Goal: Task Accomplishment & Management: Manage account settings

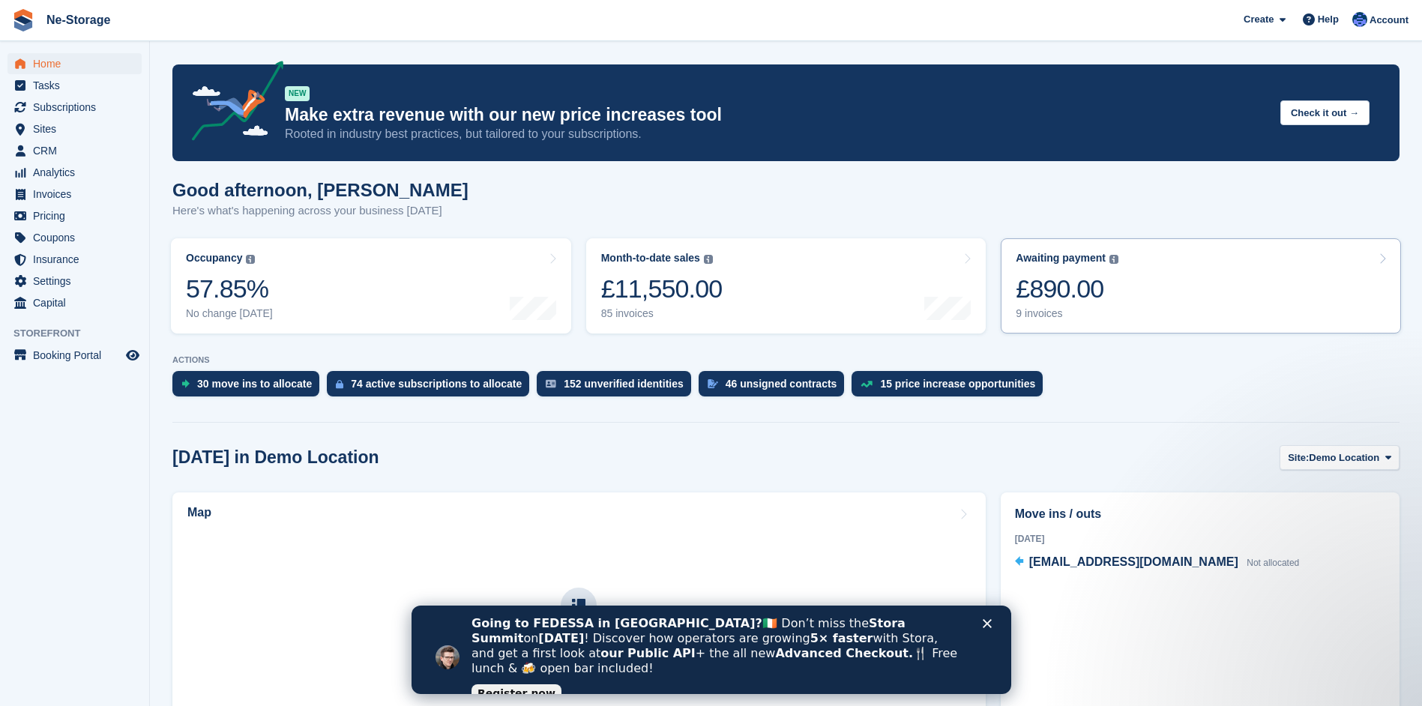
click at [1059, 285] on div "£890.00" at bounding box center [1067, 289] width 103 height 31
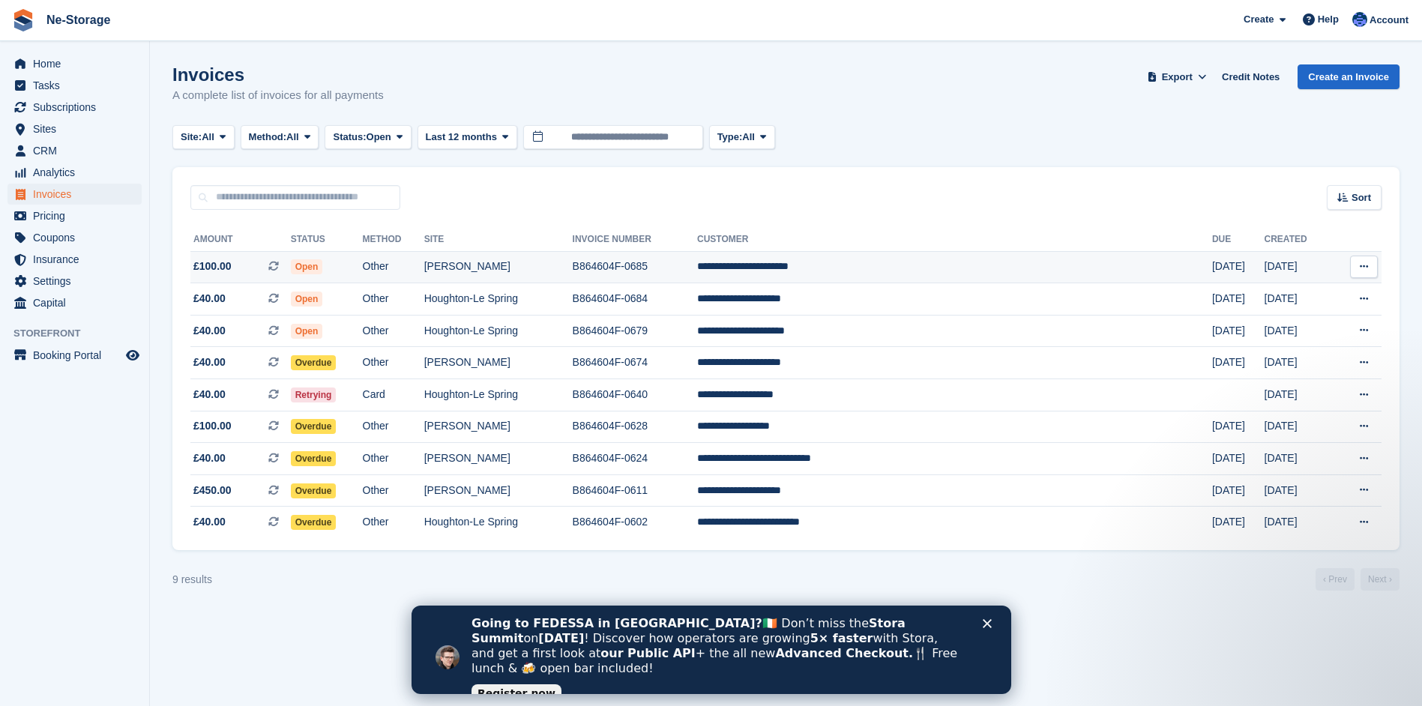
click at [697, 261] on td "B864604F-0685" at bounding box center [635, 267] width 124 height 32
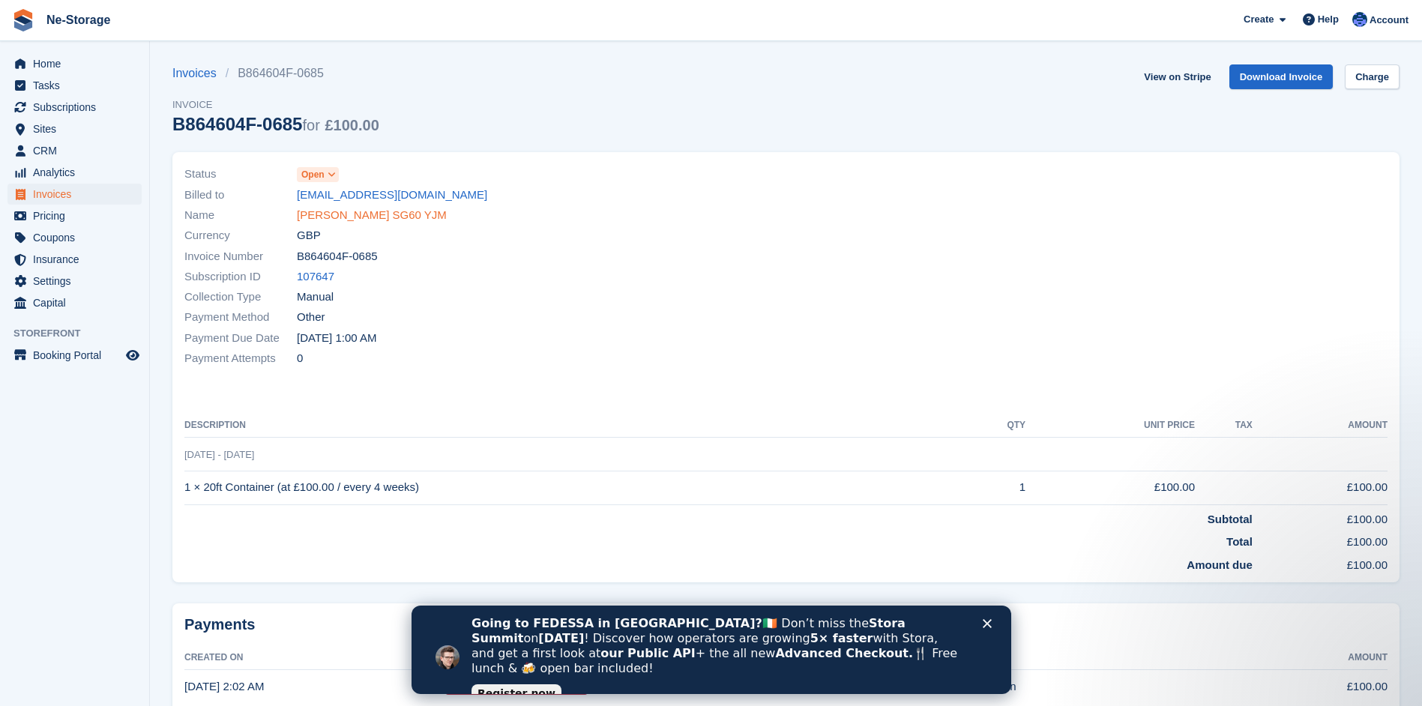
click at [367, 214] on link "Jenifer Coulson SG60 YJM" at bounding box center [372, 215] width 150 height 17
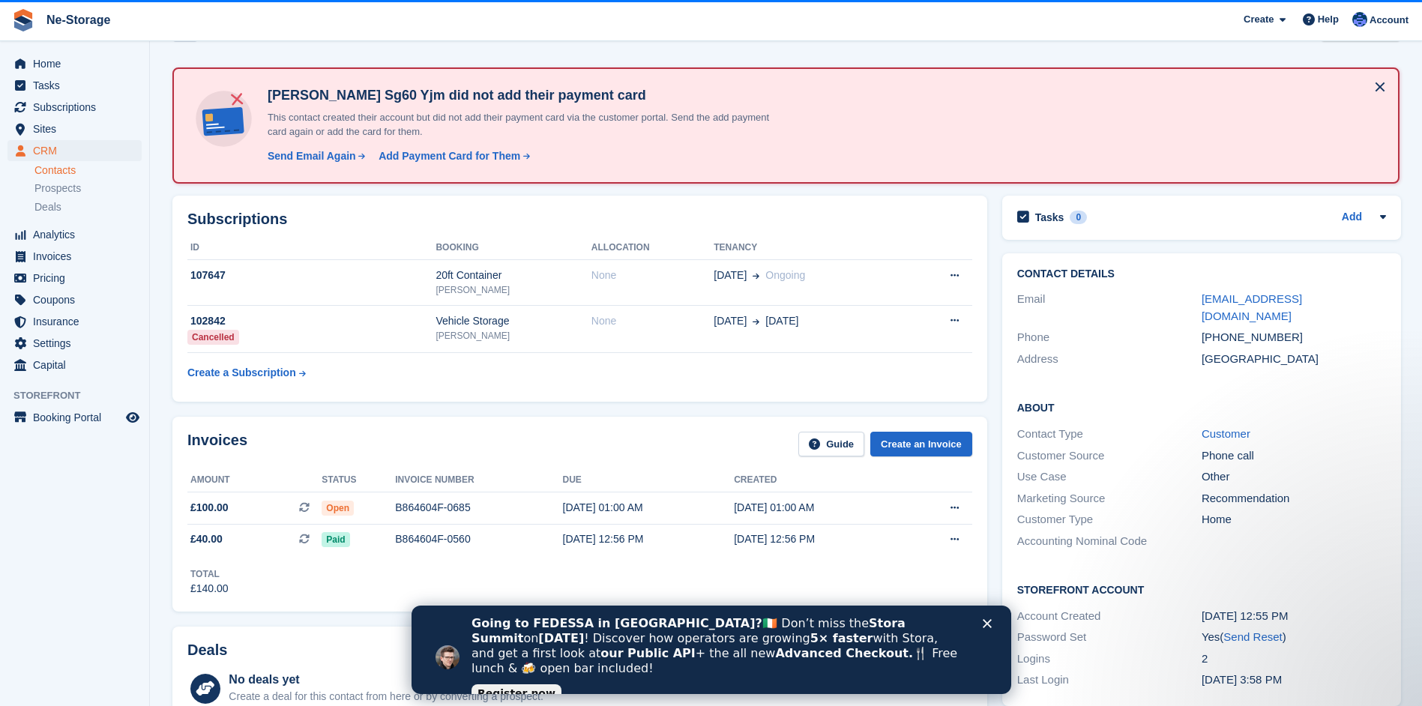
scroll to position [75, 0]
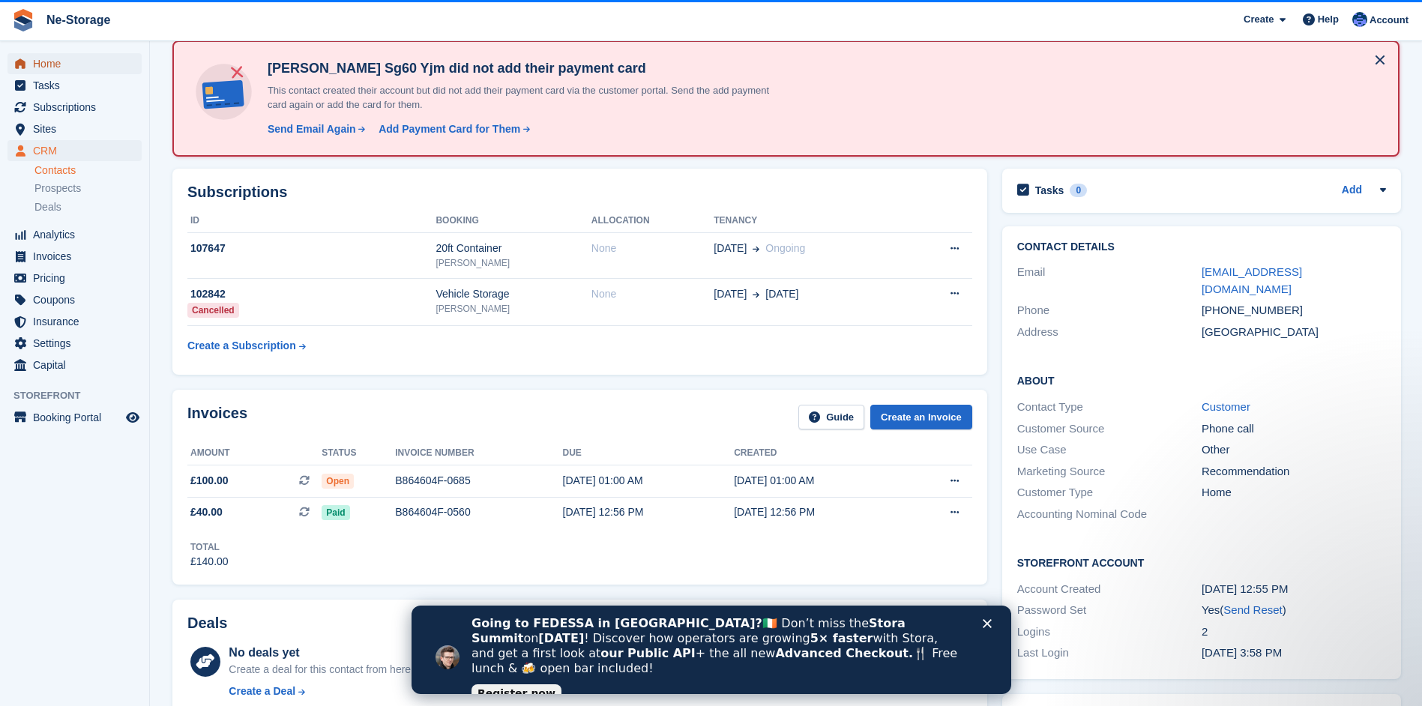
click at [43, 61] on span "Home" at bounding box center [78, 63] width 90 height 21
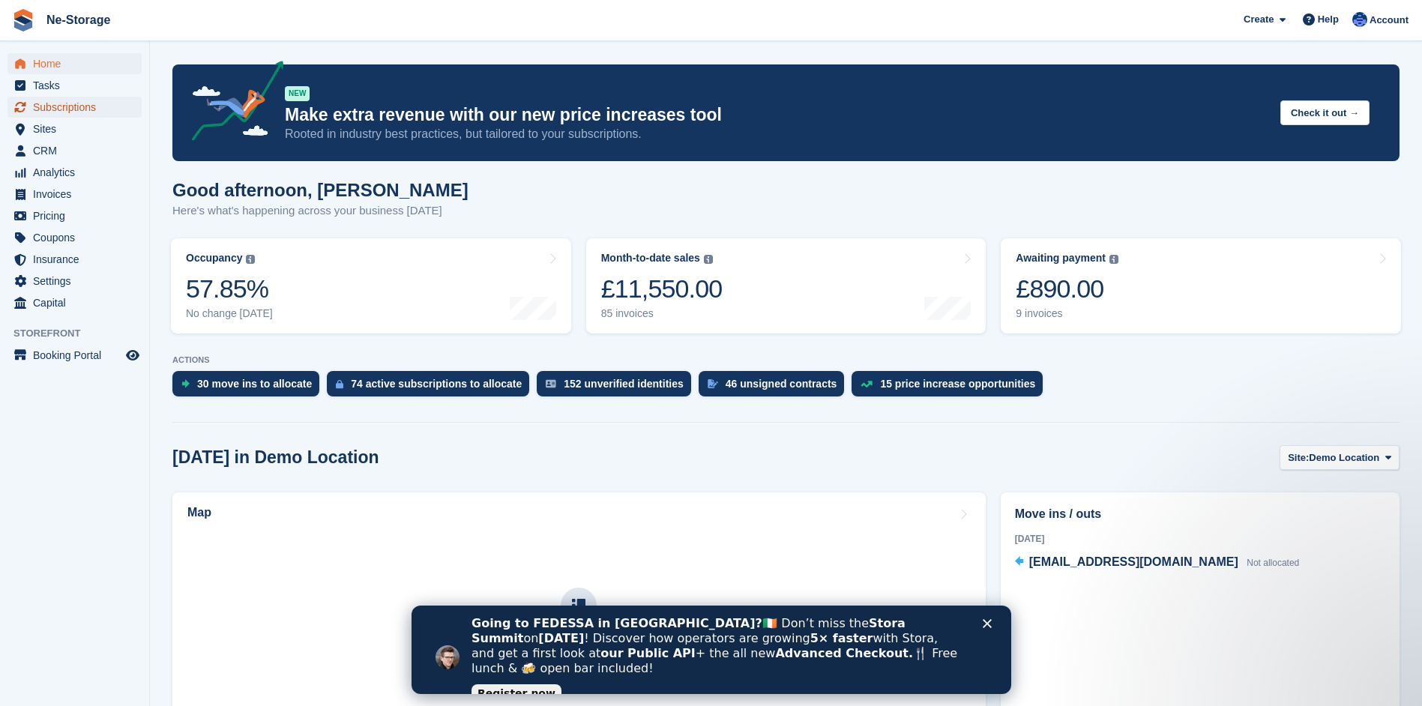
click at [70, 103] on span "Subscriptions" at bounding box center [78, 107] width 90 height 21
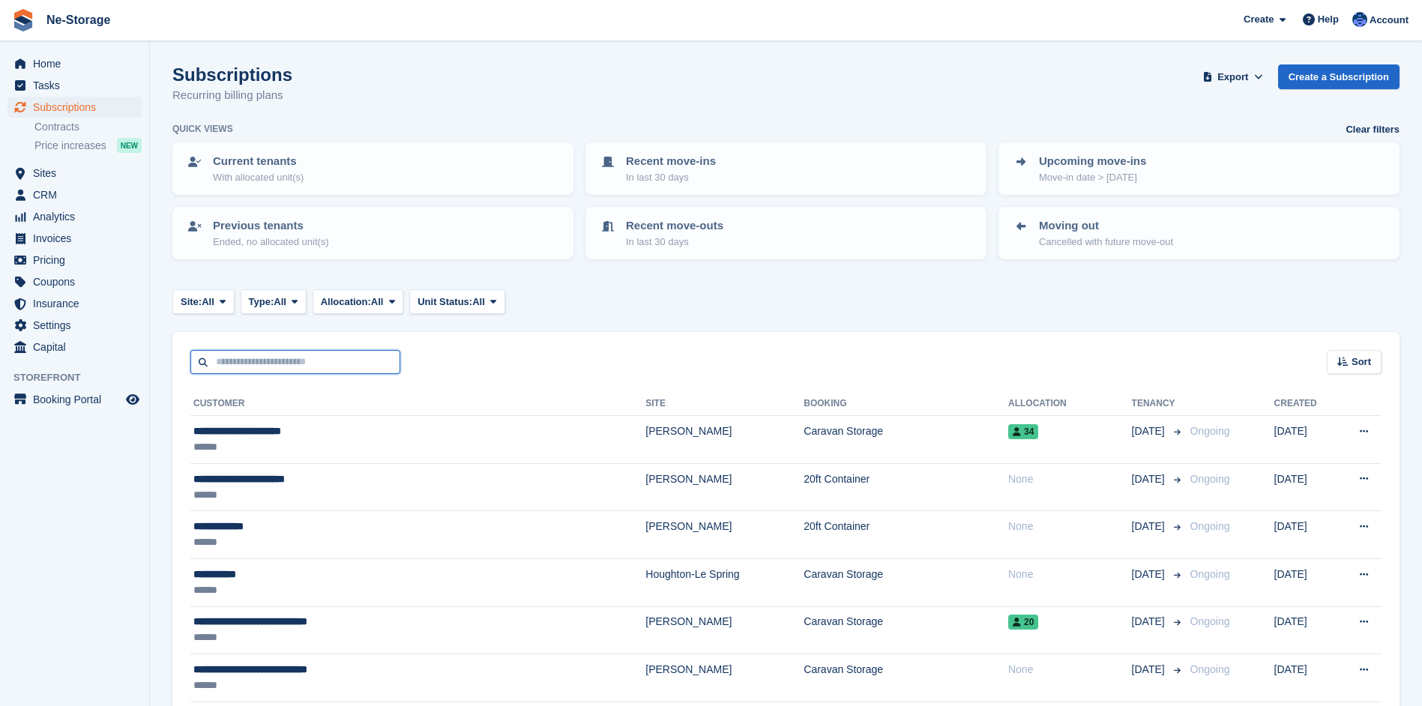
click at [239, 364] on input "text" at bounding box center [295, 362] width 210 height 25
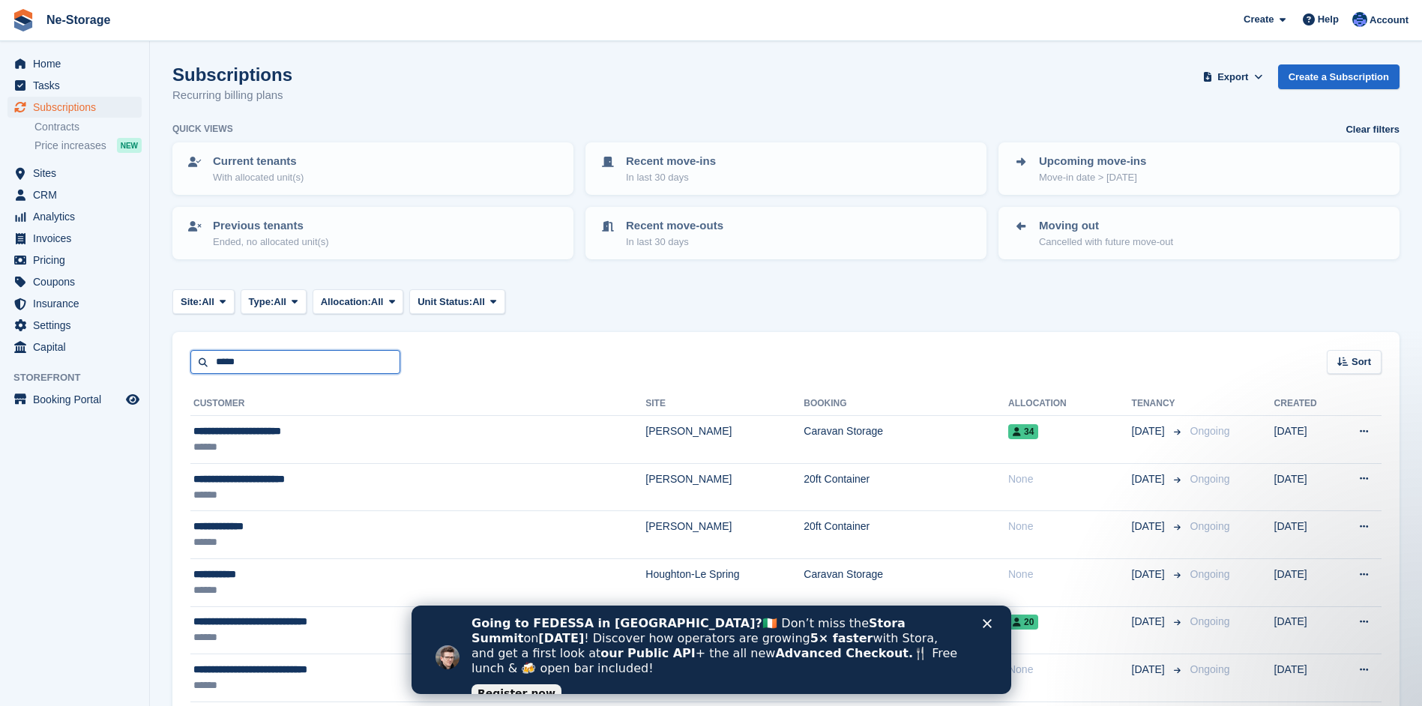
type input "*****"
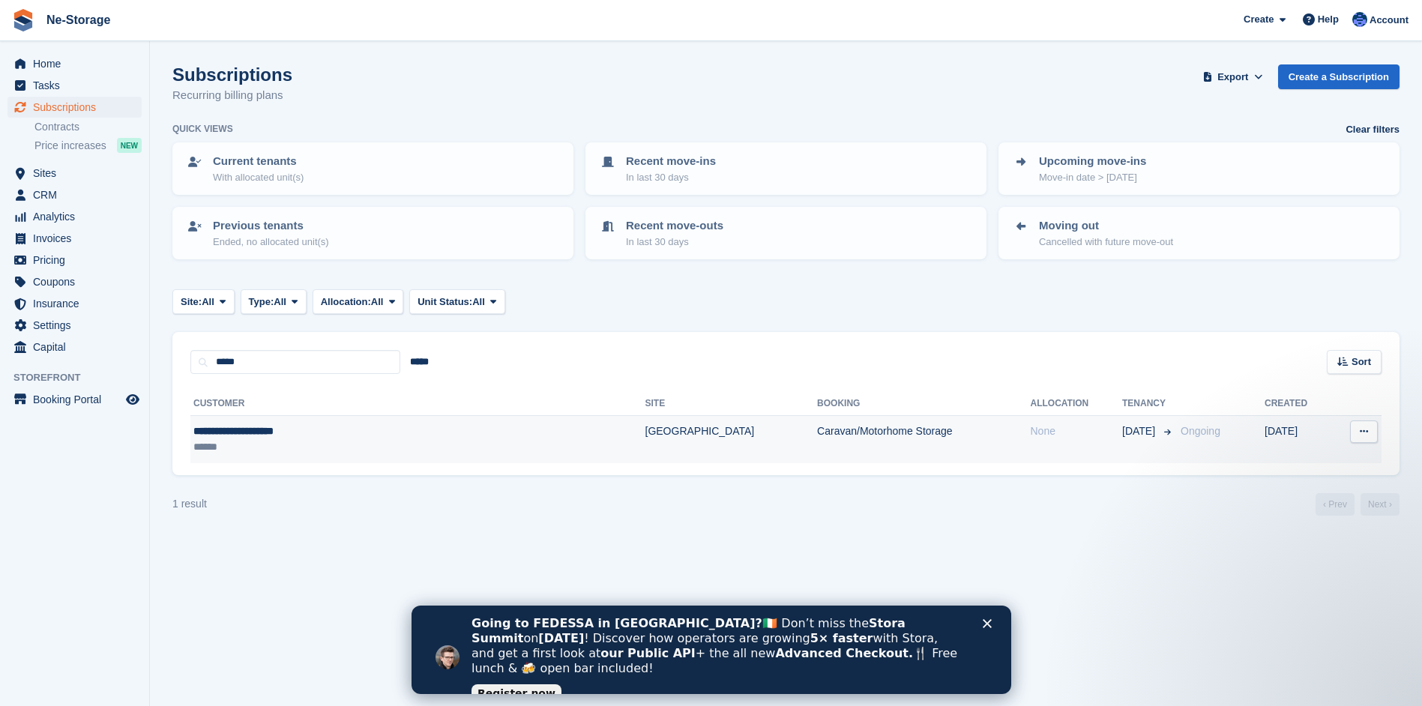
click at [292, 431] on div "**********" at bounding box center [336, 432] width 286 height 16
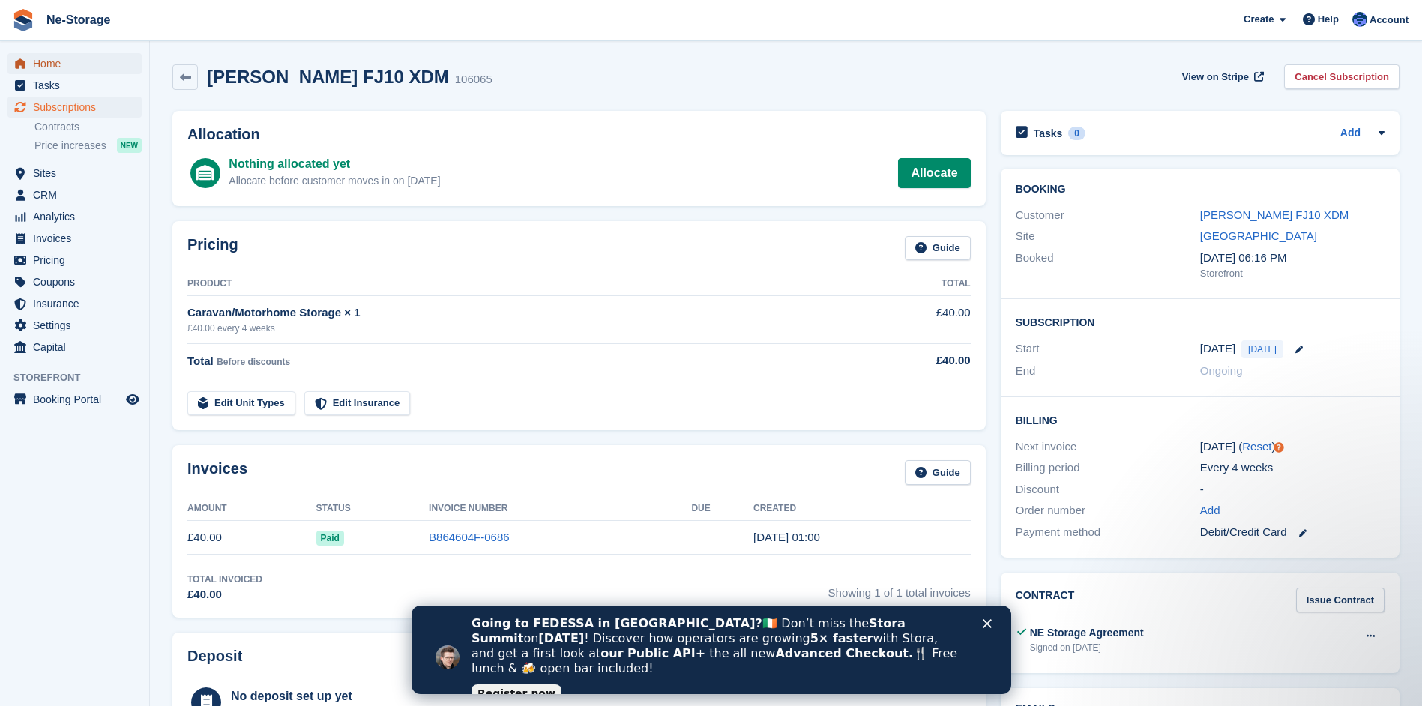
click at [54, 61] on span "Home" at bounding box center [78, 63] width 90 height 21
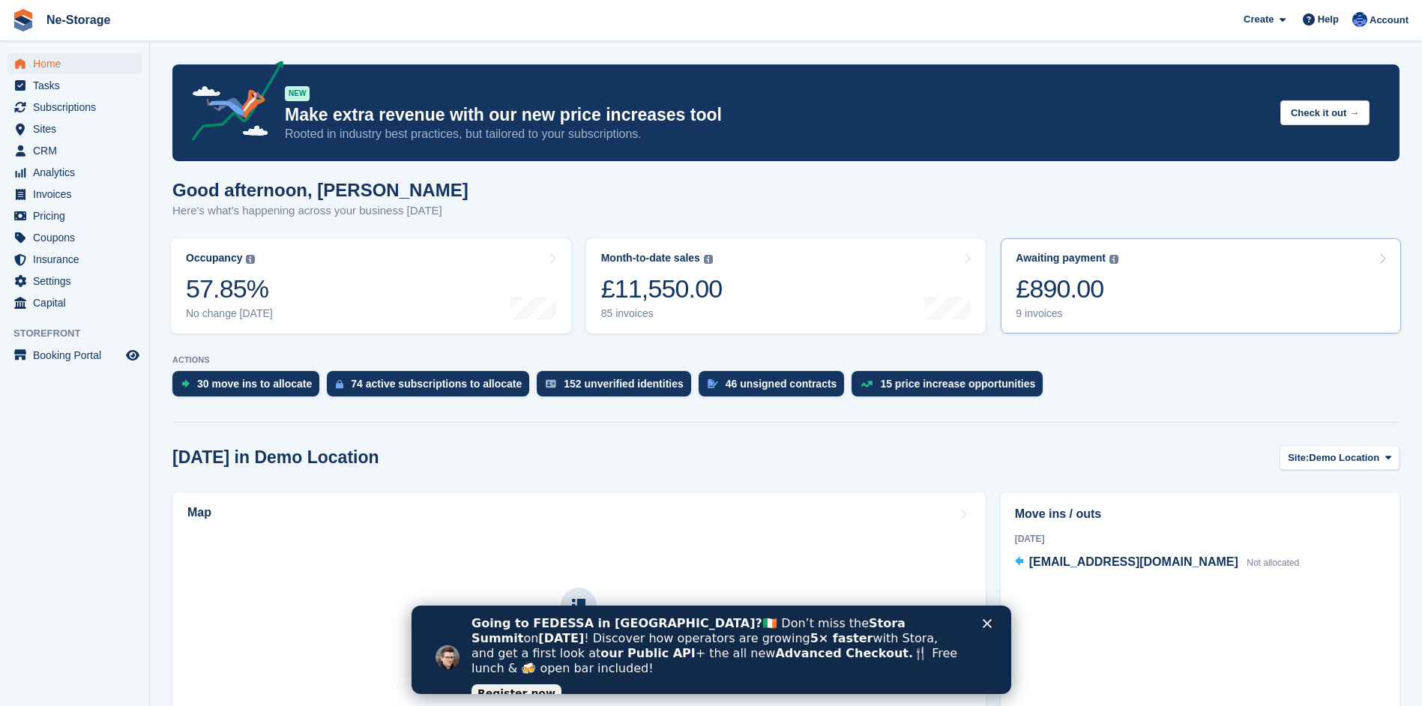
click at [1052, 282] on div "£890.00" at bounding box center [1067, 289] width 103 height 31
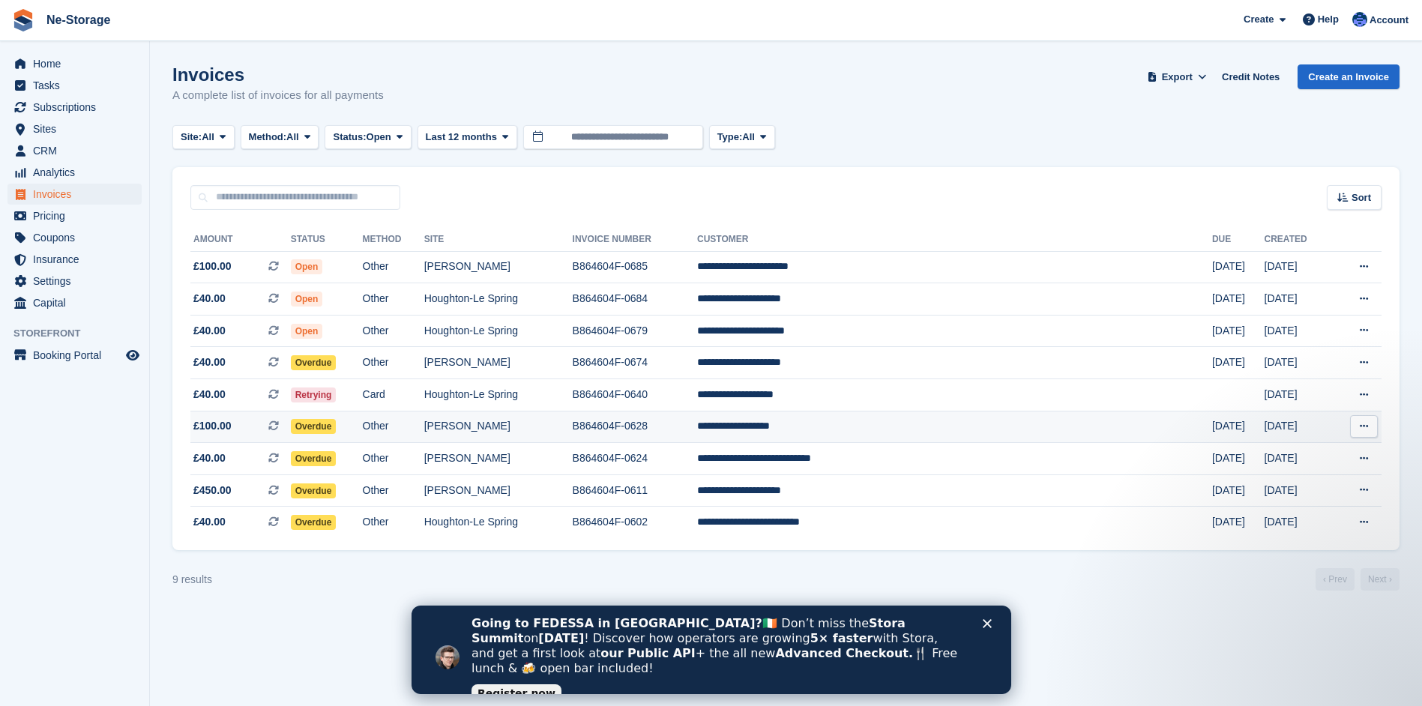
click at [697, 428] on td "B864604F-0628" at bounding box center [635, 427] width 124 height 32
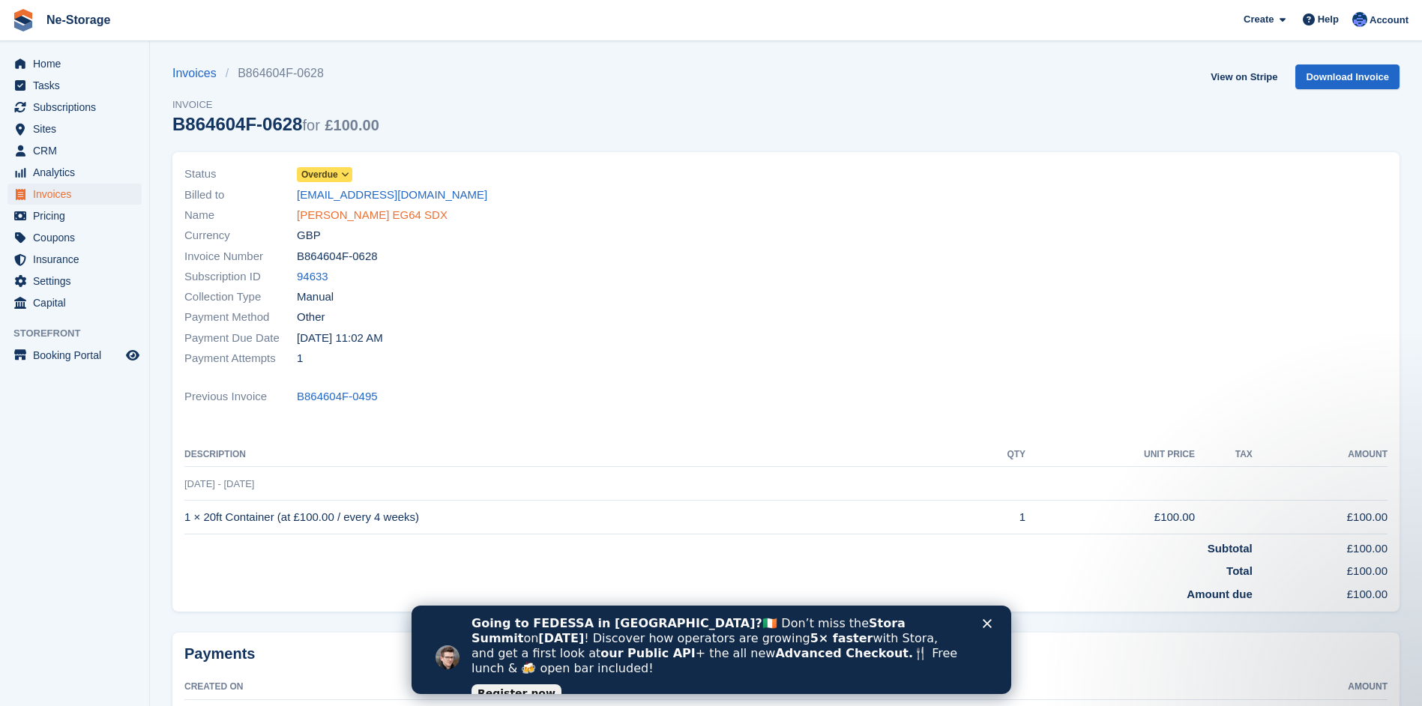
click at [362, 213] on link "[PERSON_NAME] EG64 SDX" at bounding box center [372, 215] width 151 height 17
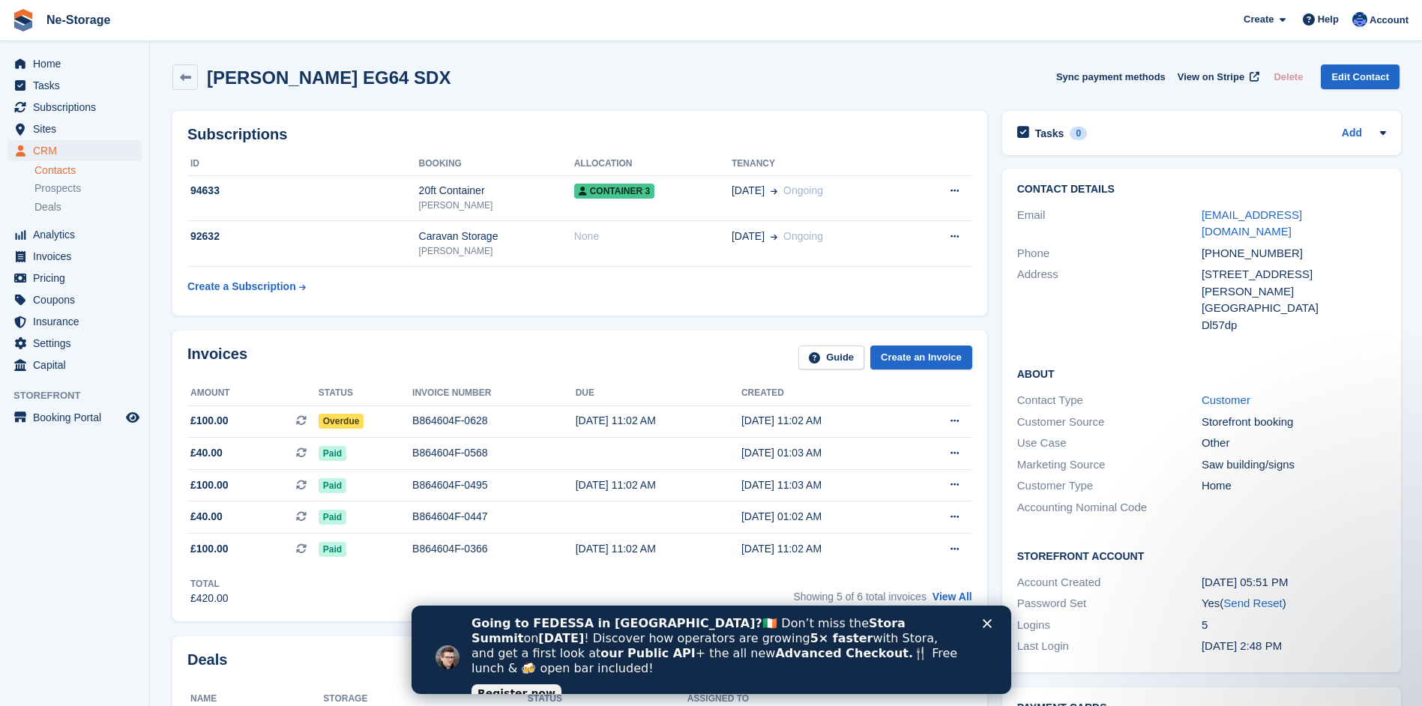
click at [989, 622] on icon "Close" at bounding box center [986, 623] width 9 height 9
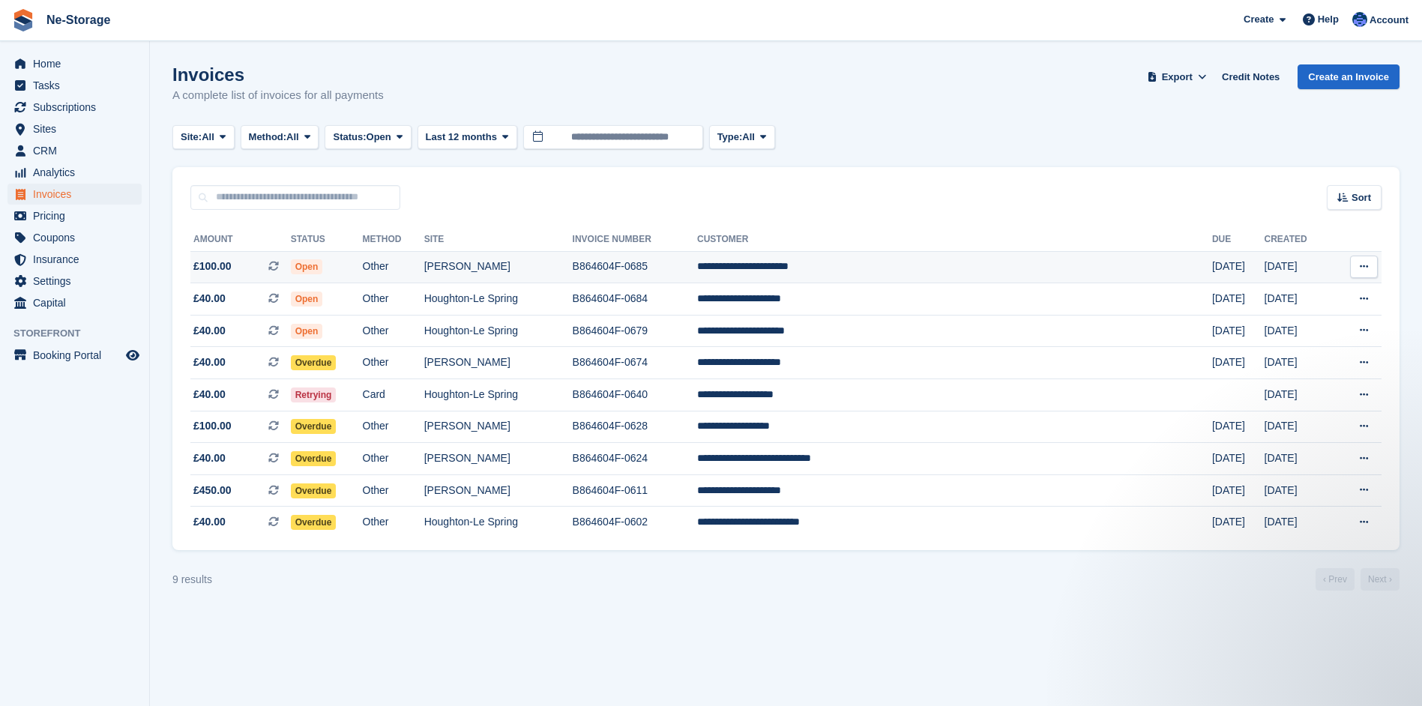
click at [516, 262] on td "[PERSON_NAME]" at bounding box center [498, 267] width 148 height 32
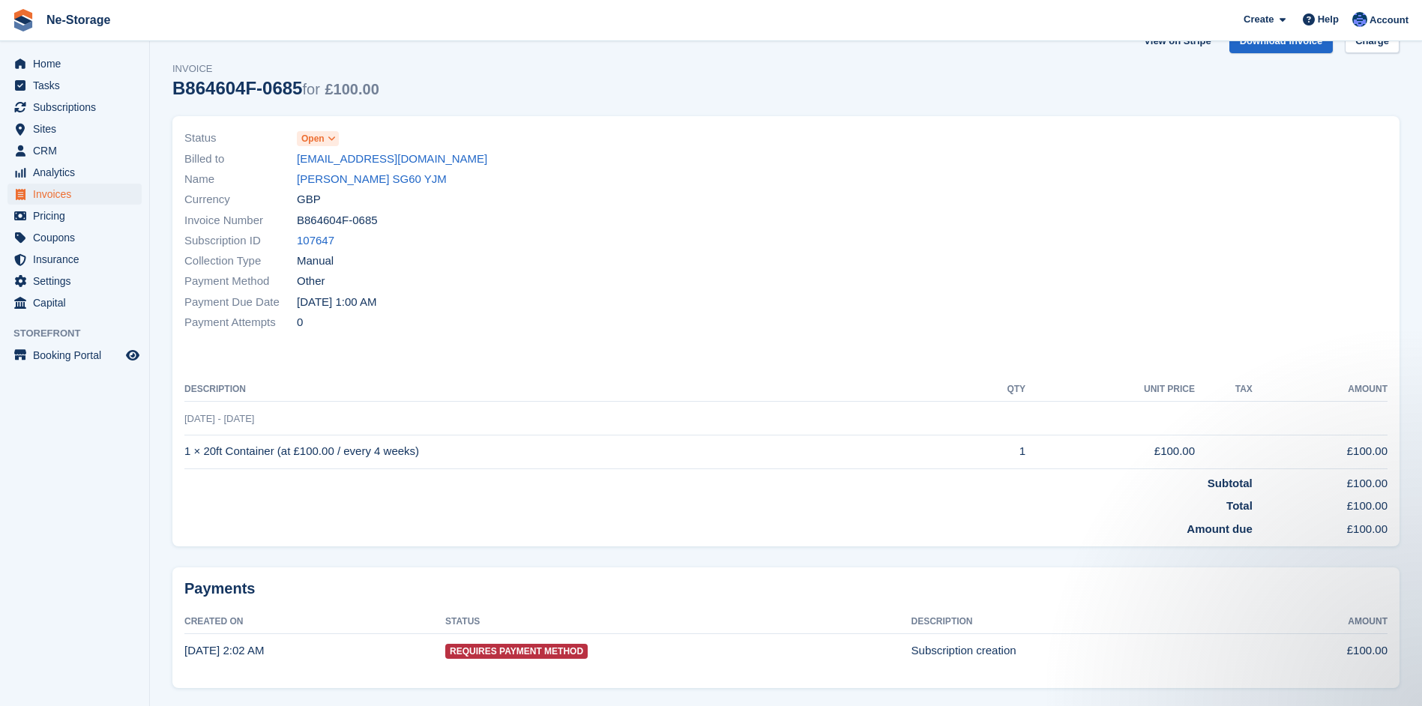
scroll to position [67, 0]
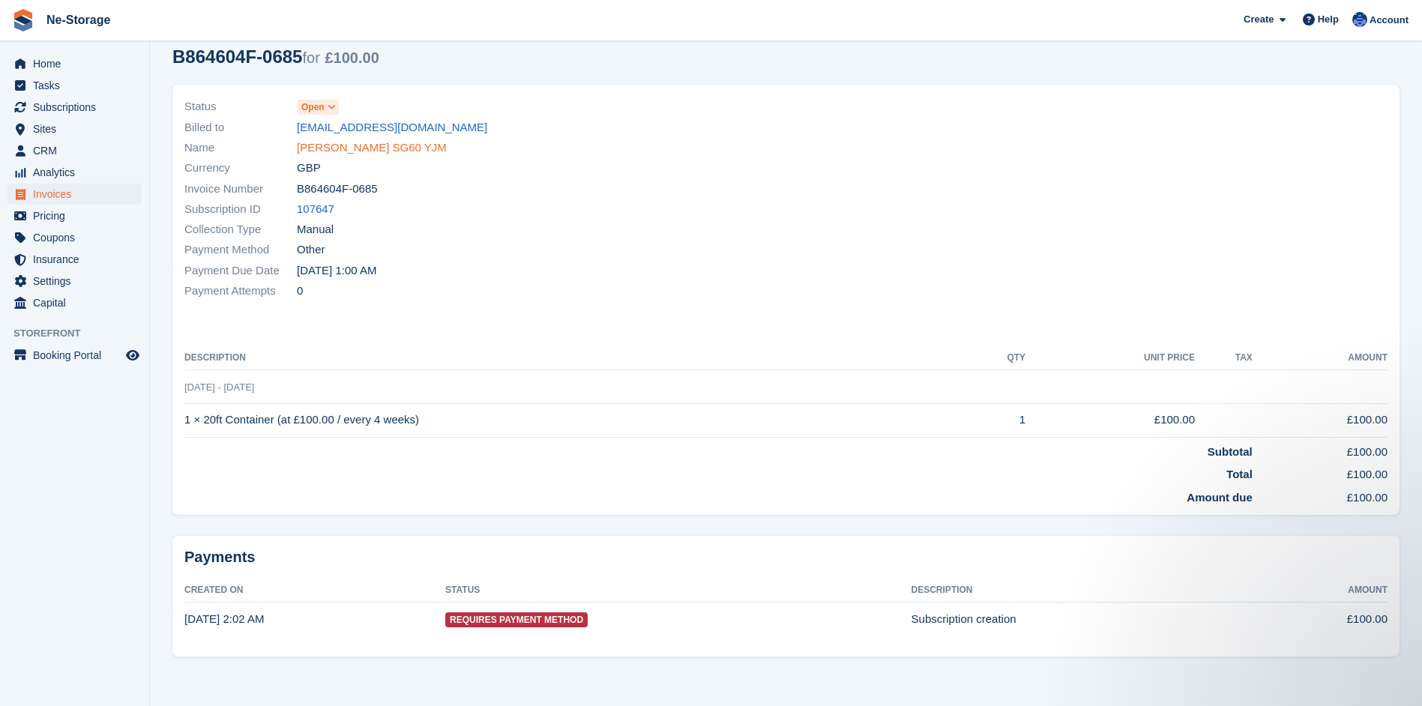
click at [385, 142] on link "[PERSON_NAME] SG60 YJM" at bounding box center [372, 147] width 150 height 17
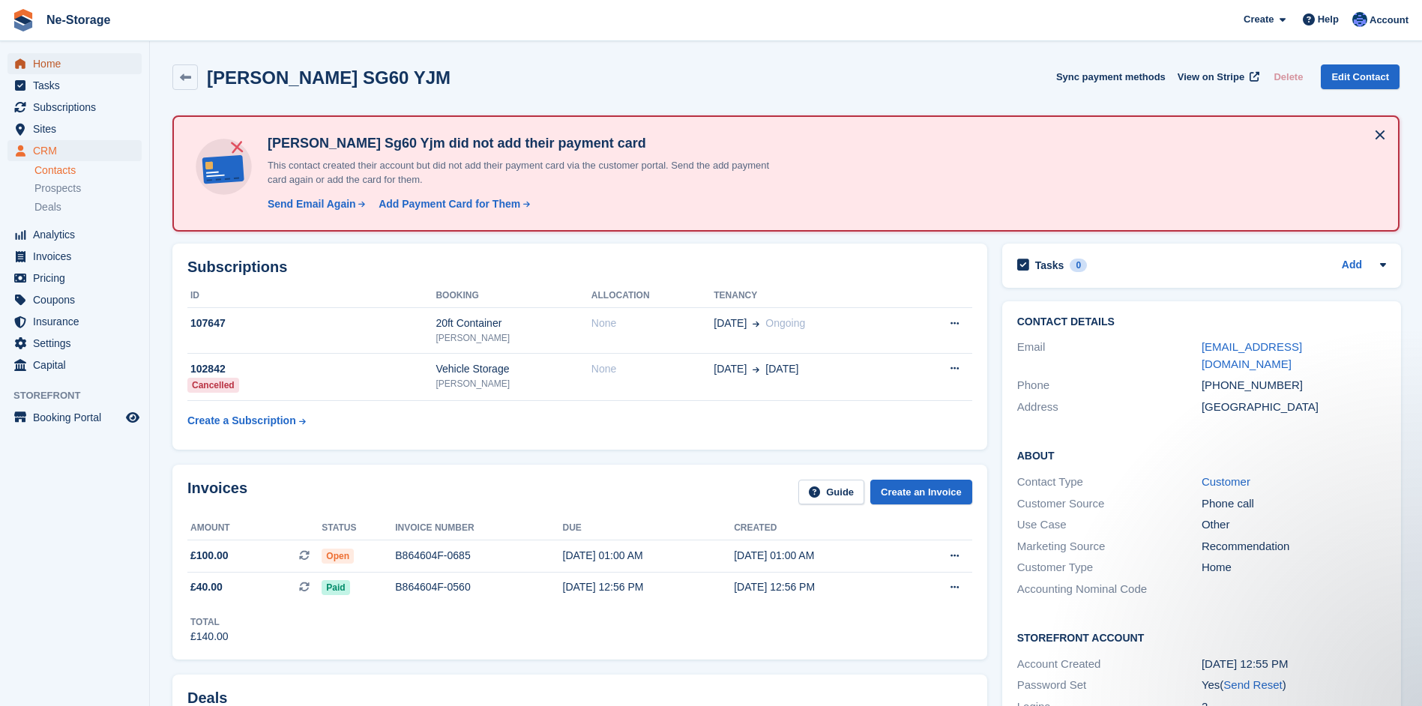
click at [51, 56] on span "Home" at bounding box center [78, 63] width 90 height 21
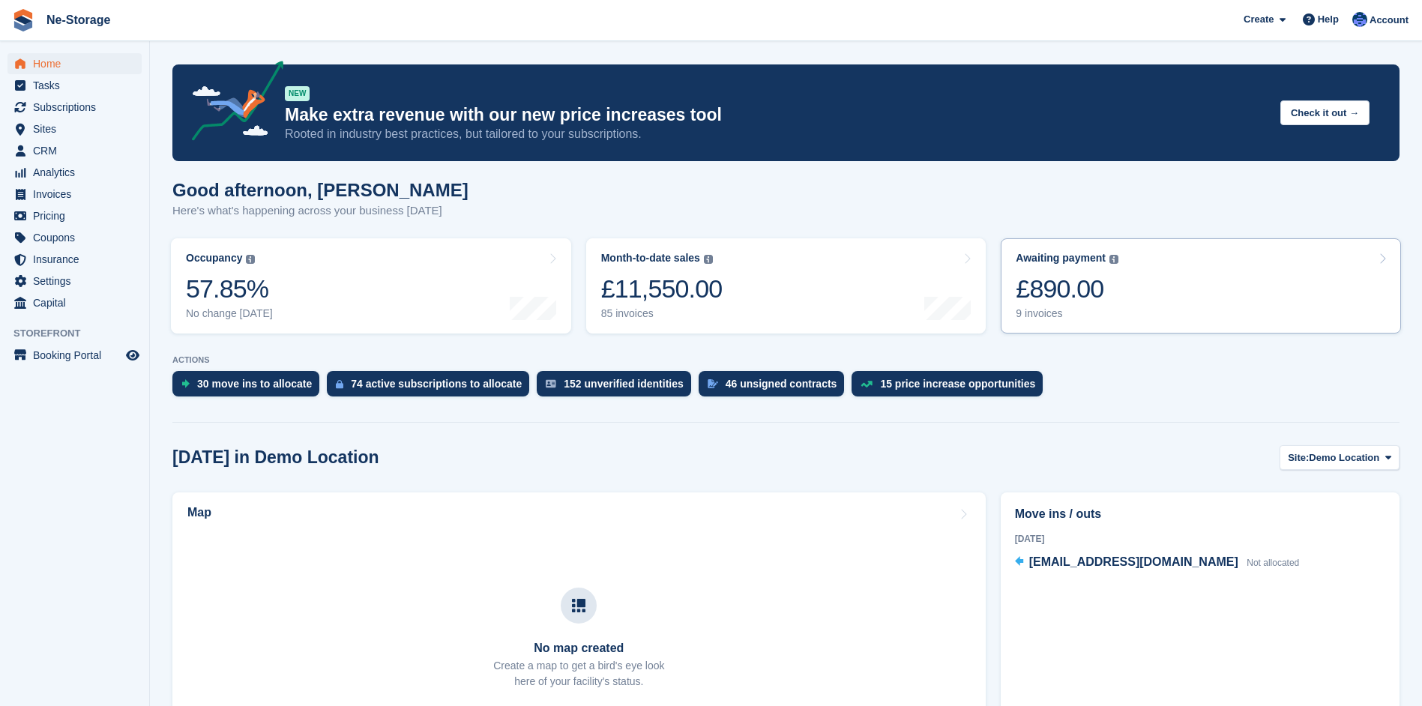
click at [1082, 292] on div "£890.00" at bounding box center [1067, 289] width 103 height 31
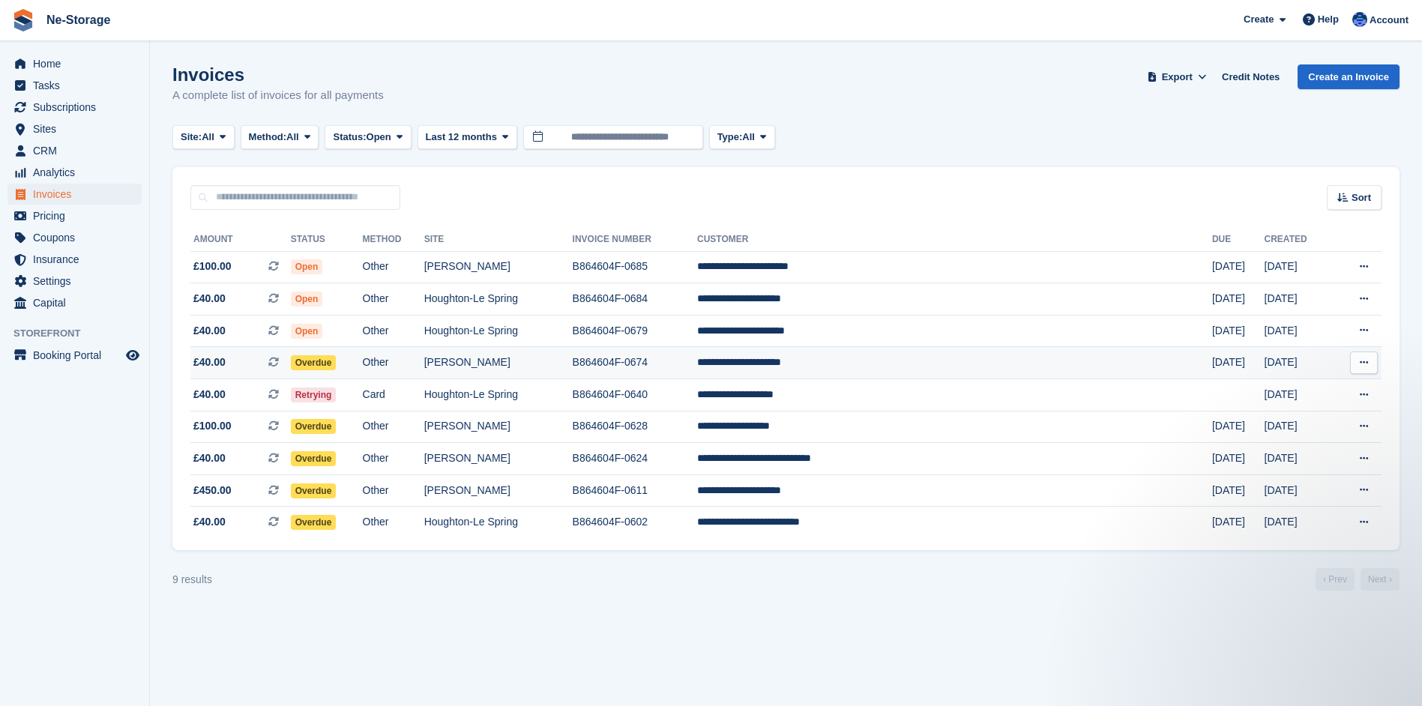
click at [697, 360] on td "B864604F-0674" at bounding box center [635, 363] width 124 height 32
click at [875, 259] on td "**********" at bounding box center [954, 267] width 515 height 32
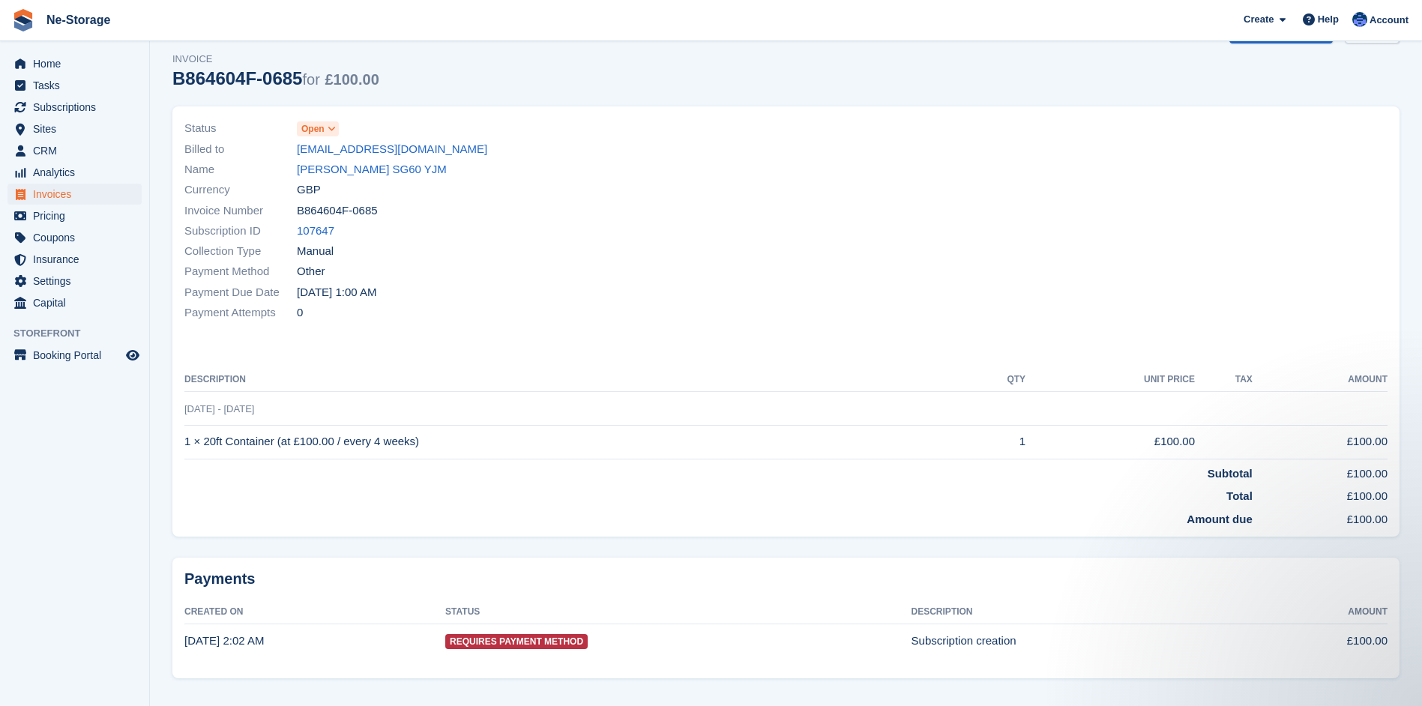
scroll to position [67, 0]
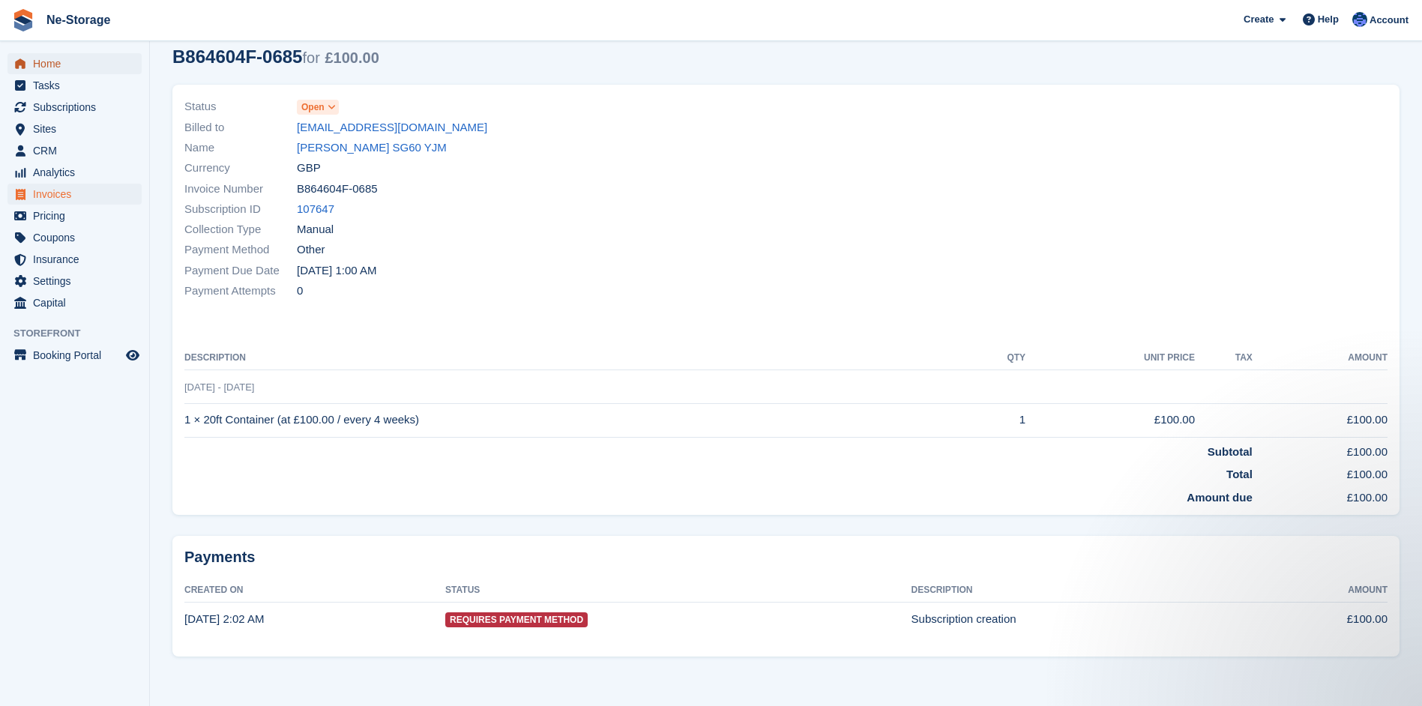
click at [46, 60] on span "Home" at bounding box center [78, 63] width 90 height 21
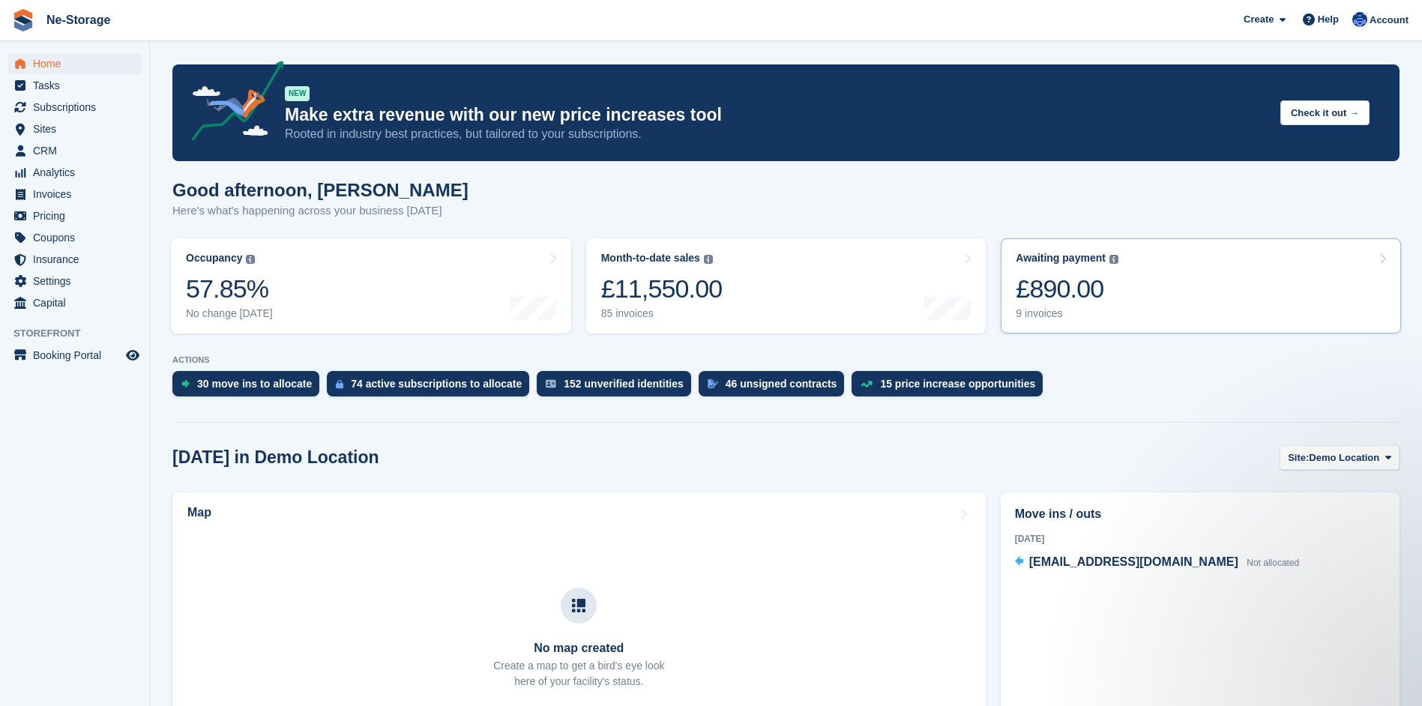
click at [1055, 278] on div "£890.00" at bounding box center [1067, 289] width 103 height 31
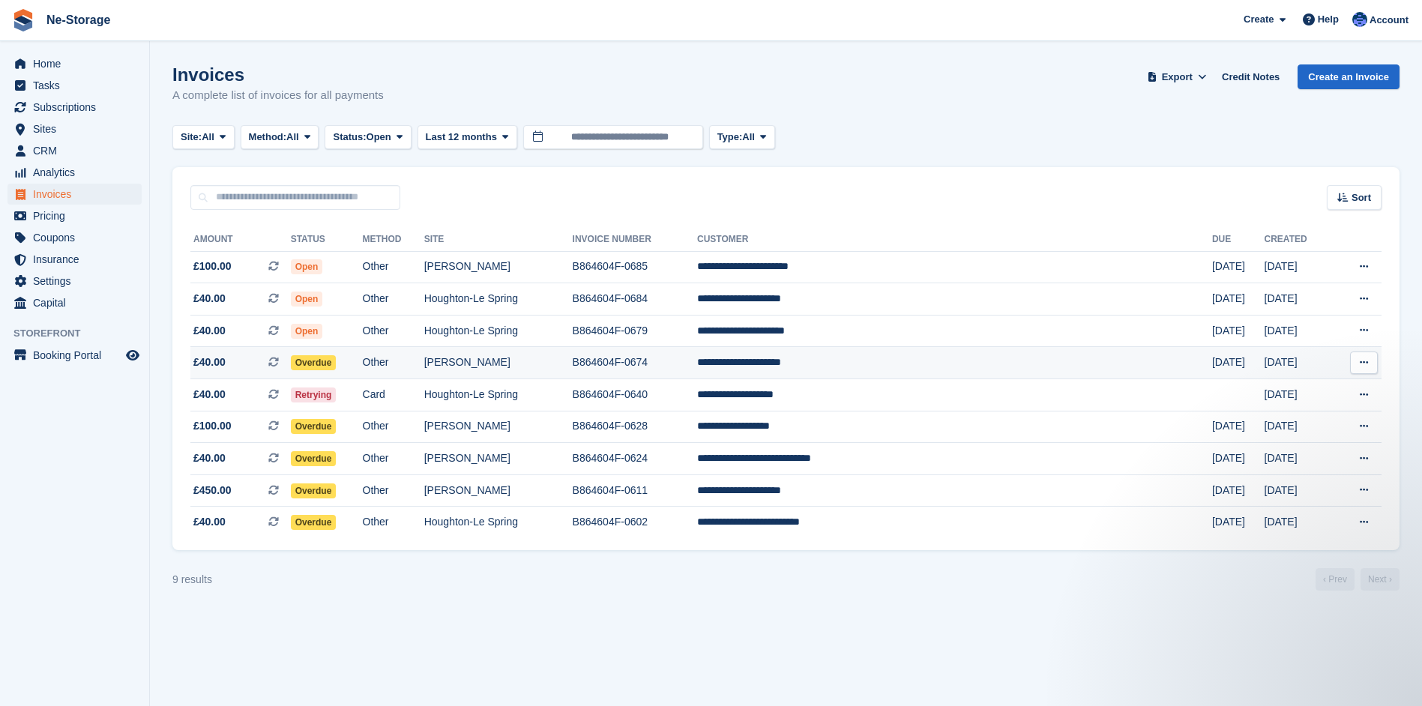
click at [697, 357] on td "B864604F-0674" at bounding box center [635, 363] width 124 height 32
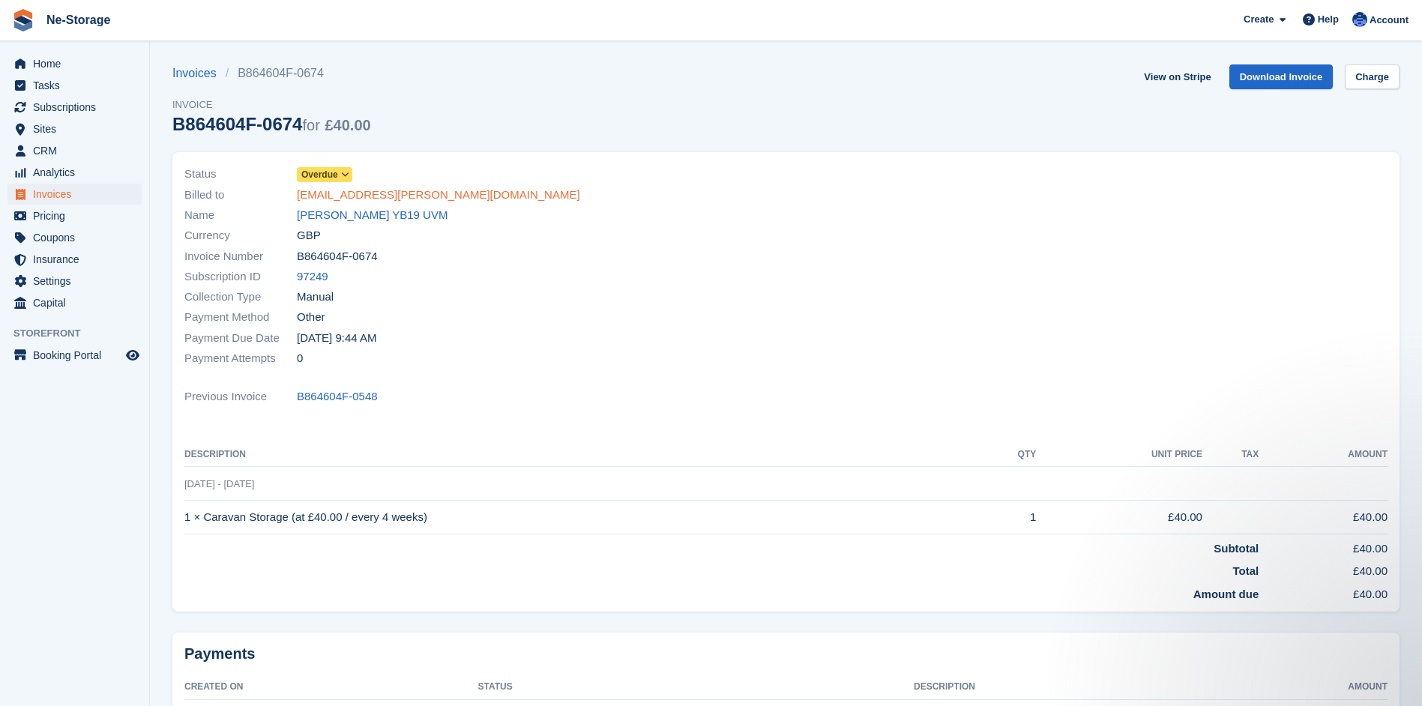
click at [394, 193] on link "[EMAIL_ADDRESS][PERSON_NAME][DOMAIN_NAME]" at bounding box center [438, 195] width 283 height 17
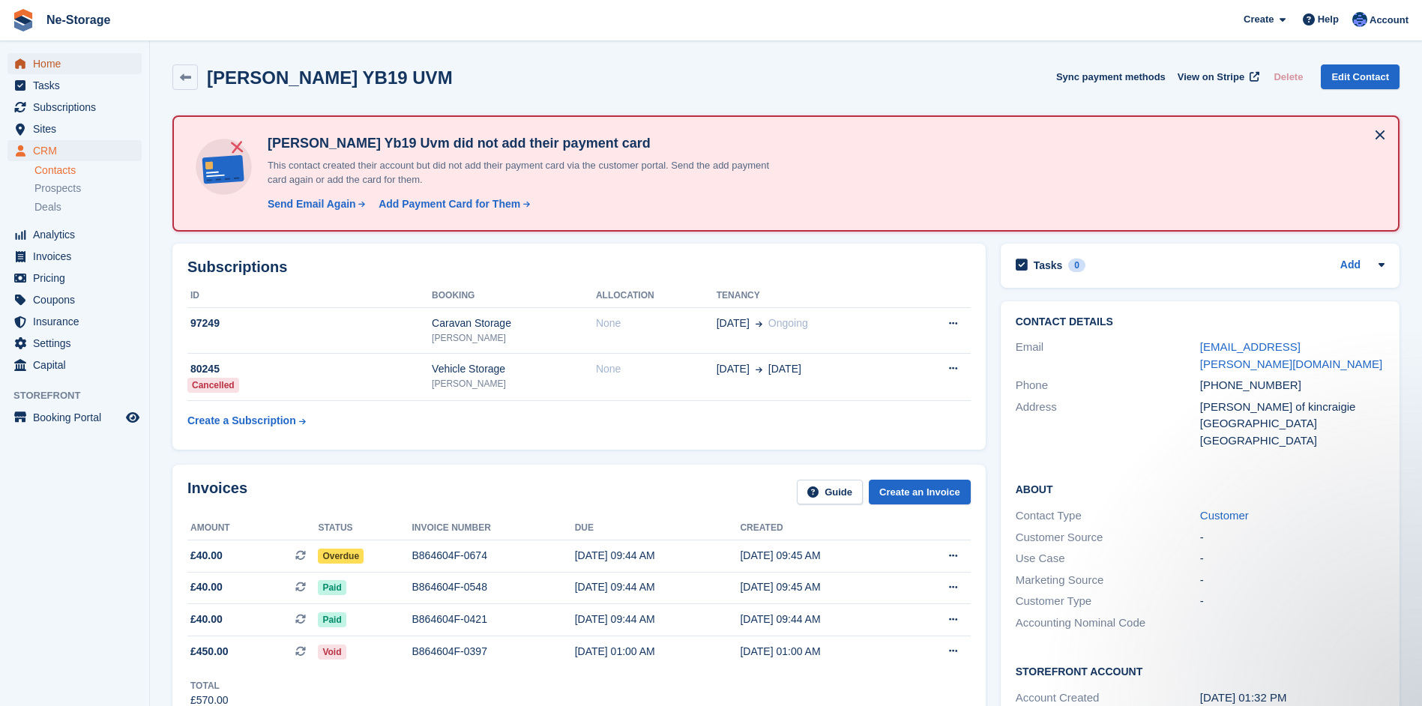
click at [49, 58] on span "Home" at bounding box center [78, 63] width 90 height 21
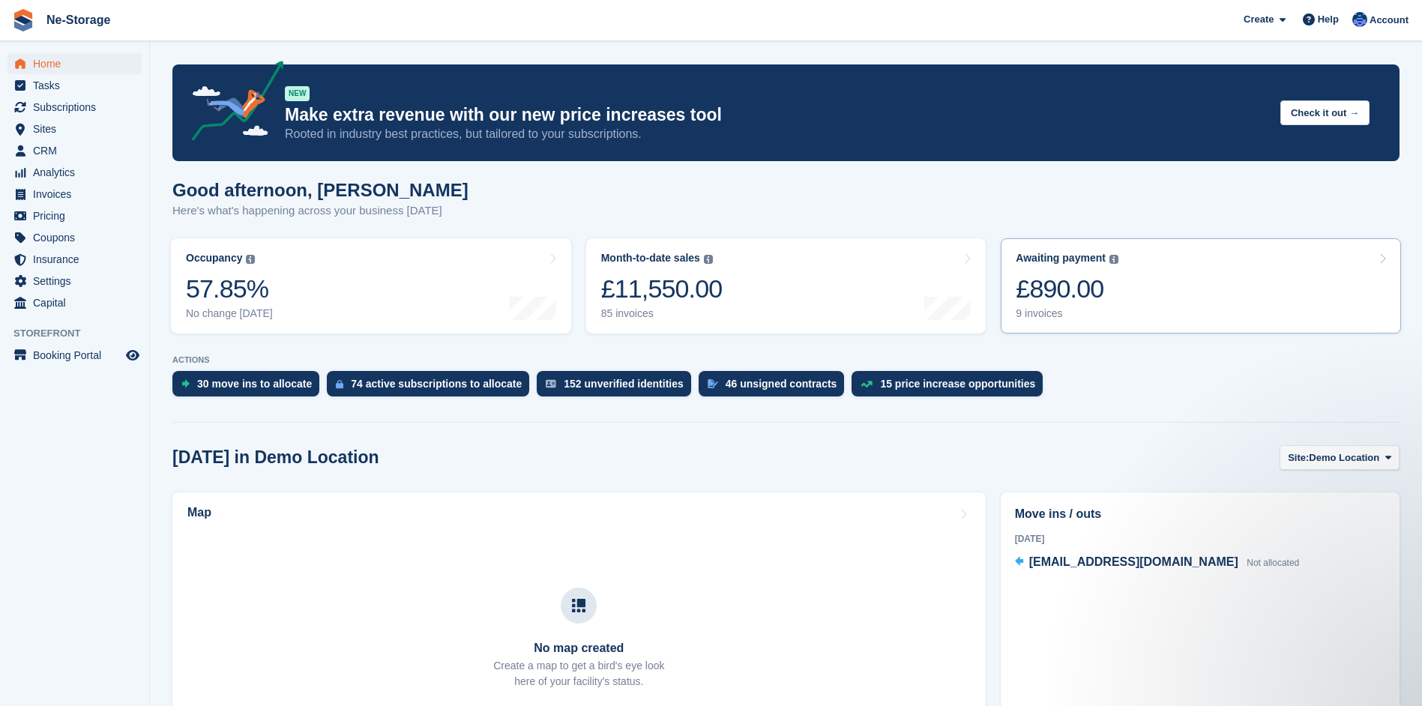
click at [1061, 286] on div "£890.00" at bounding box center [1067, 289] width 103 height 31
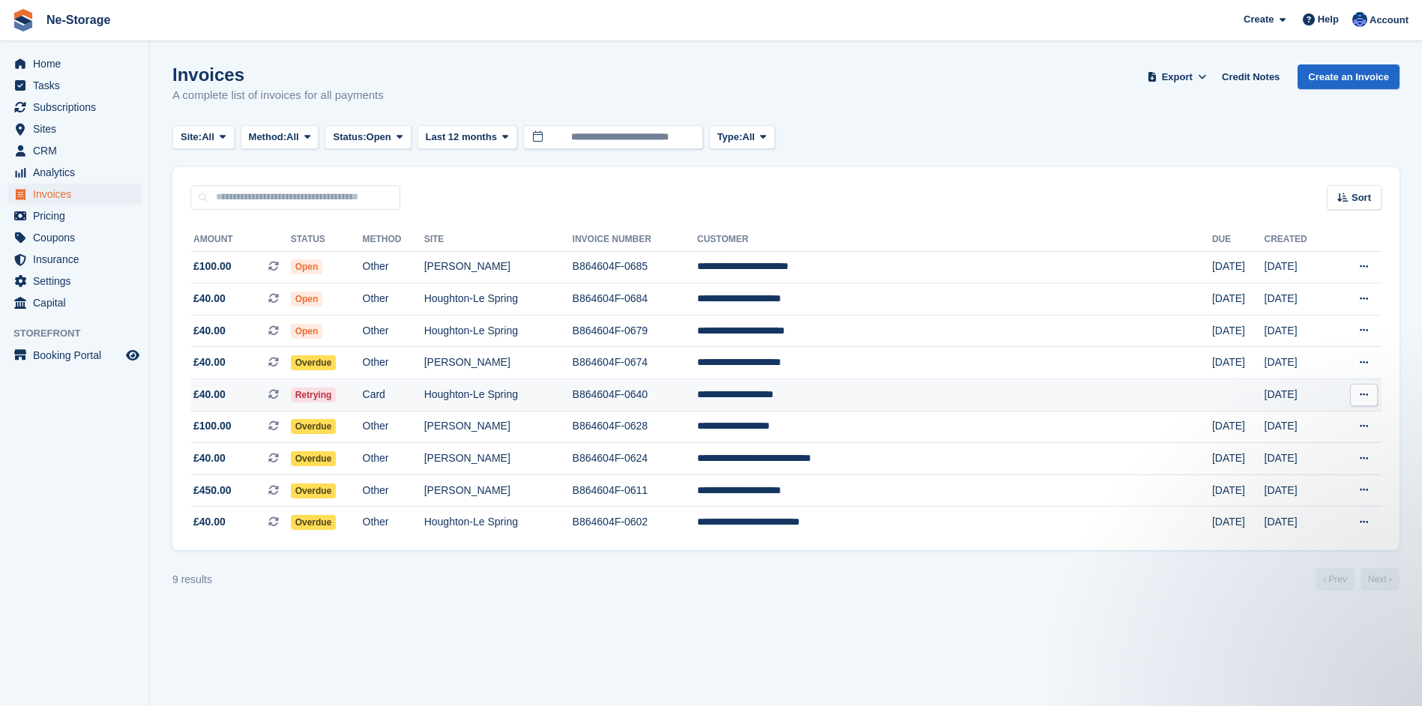
click at [697, 391] on td "B864604F-0640" at bounding box center [635, 395] width 124 height 32
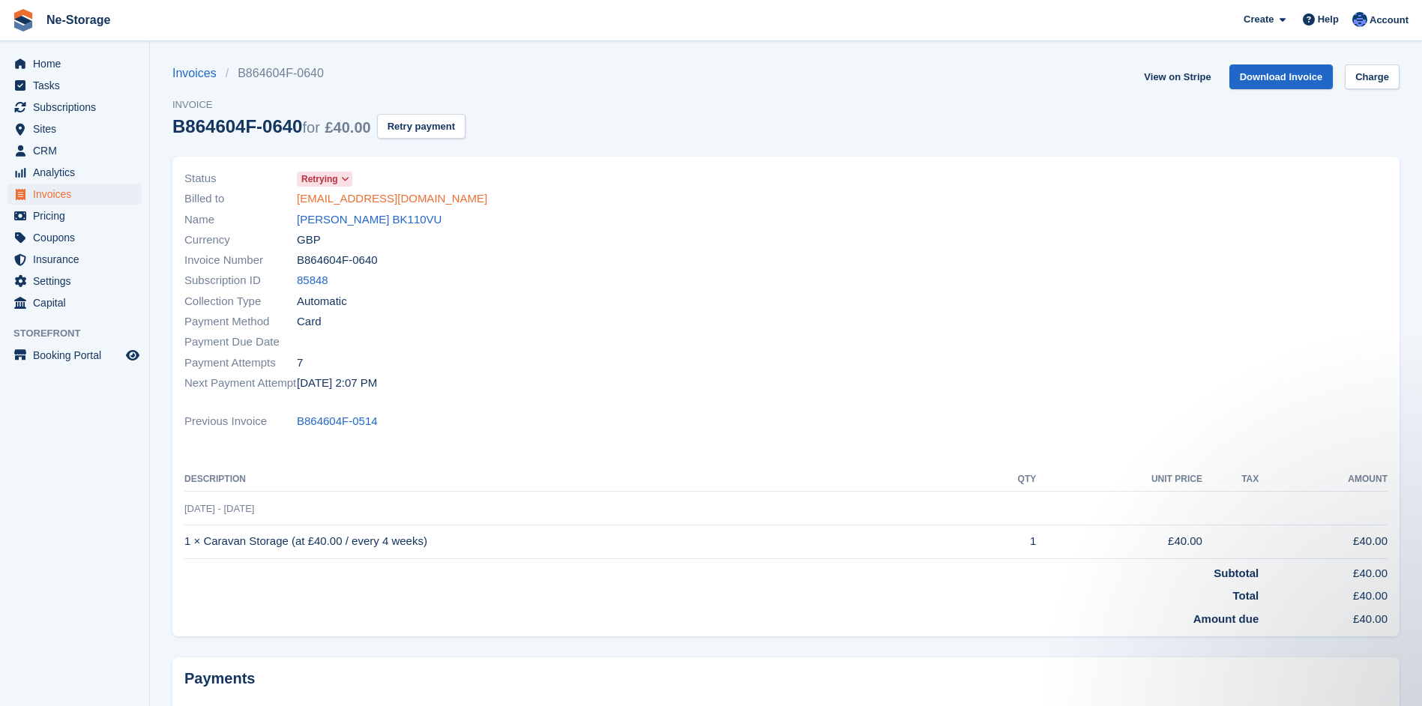
click at [400, 193] on link "demieleighnorman@outlook.com" at bounding box center [392, 198] width 190 height 17
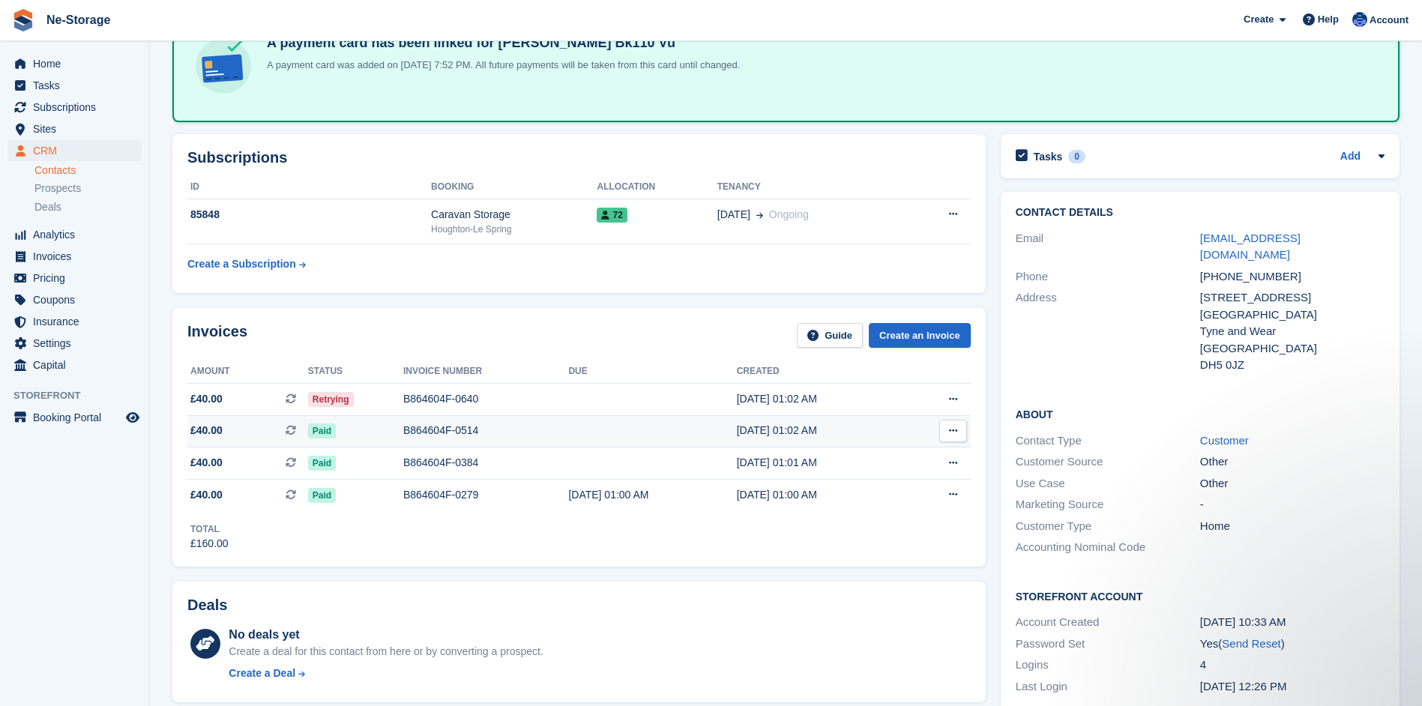
scroll to position [75, 0]
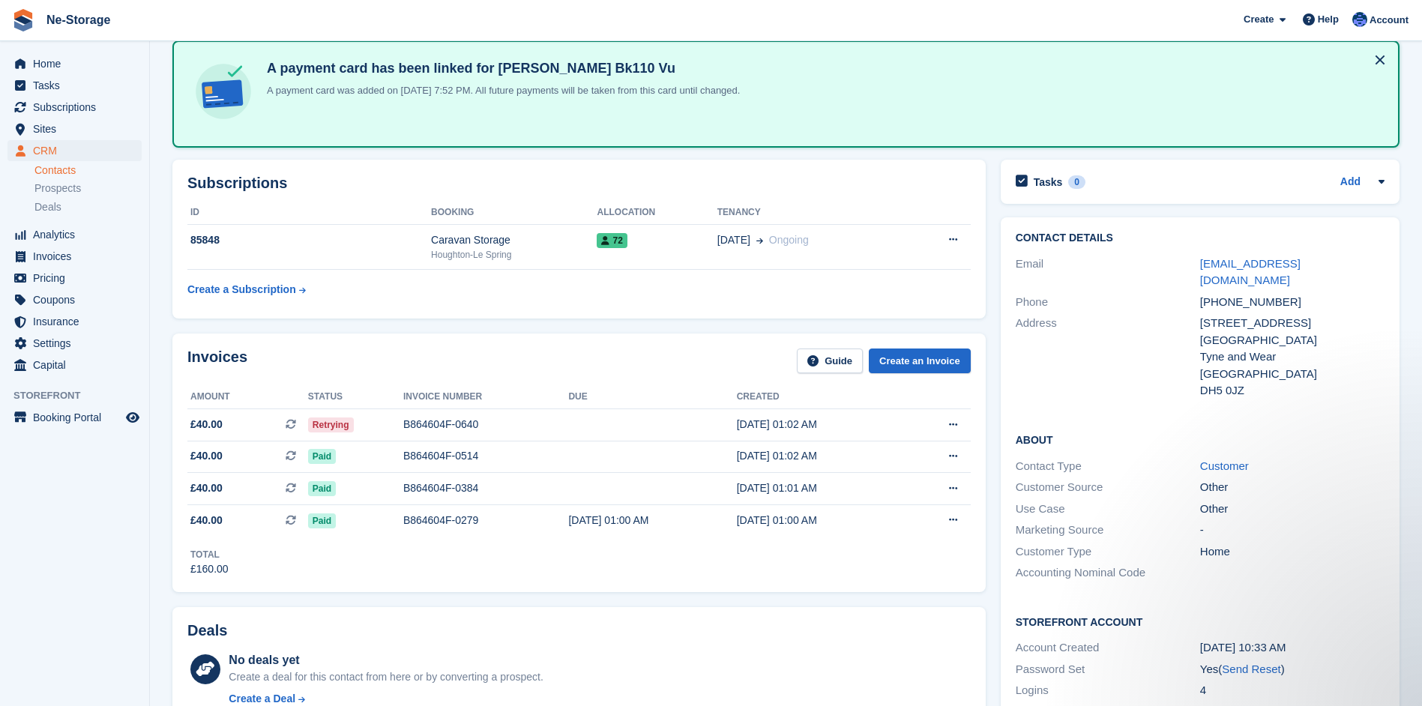
click at [822, 70] on div "A payment card has been linked for Gianni Quinn Bk110 Vu A payment card was add…" at bounding box center [786, 94] width 1200 height 80
click at [51, 61] on span "Home" at bounding box center [78, 63] width 90 height 21
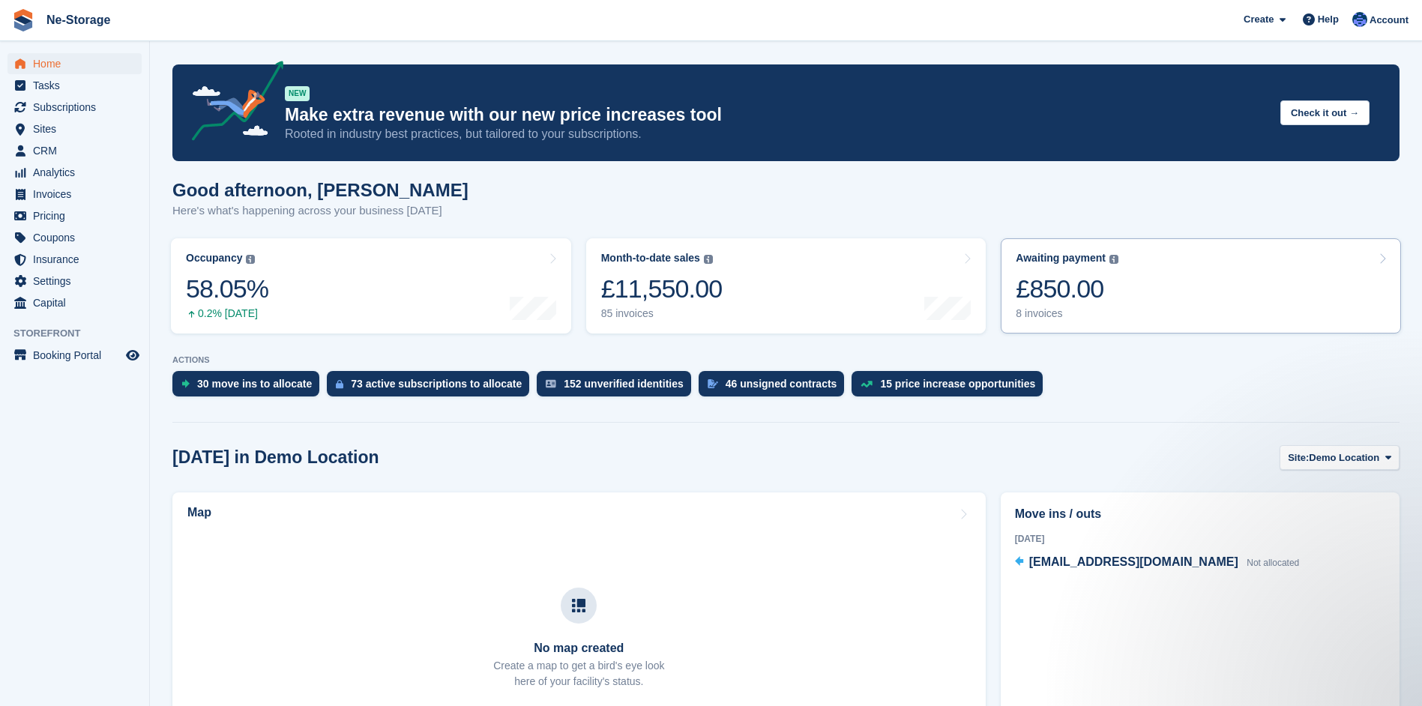
click at [1045, 287] on div "£850.00" at bounding box center [1067, 289] width 103 height 31
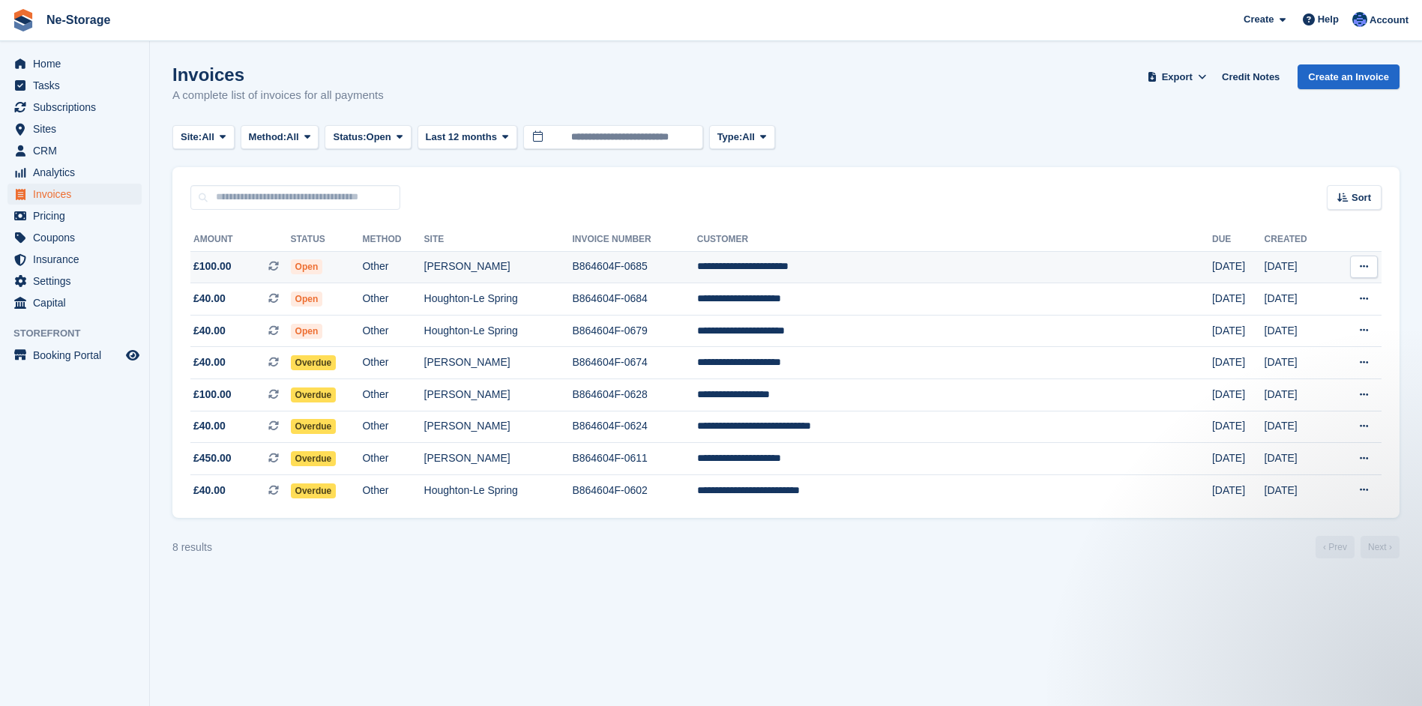
click at [918, 266] on td "**********" at bounding box center [954, 267] width 515 height 32
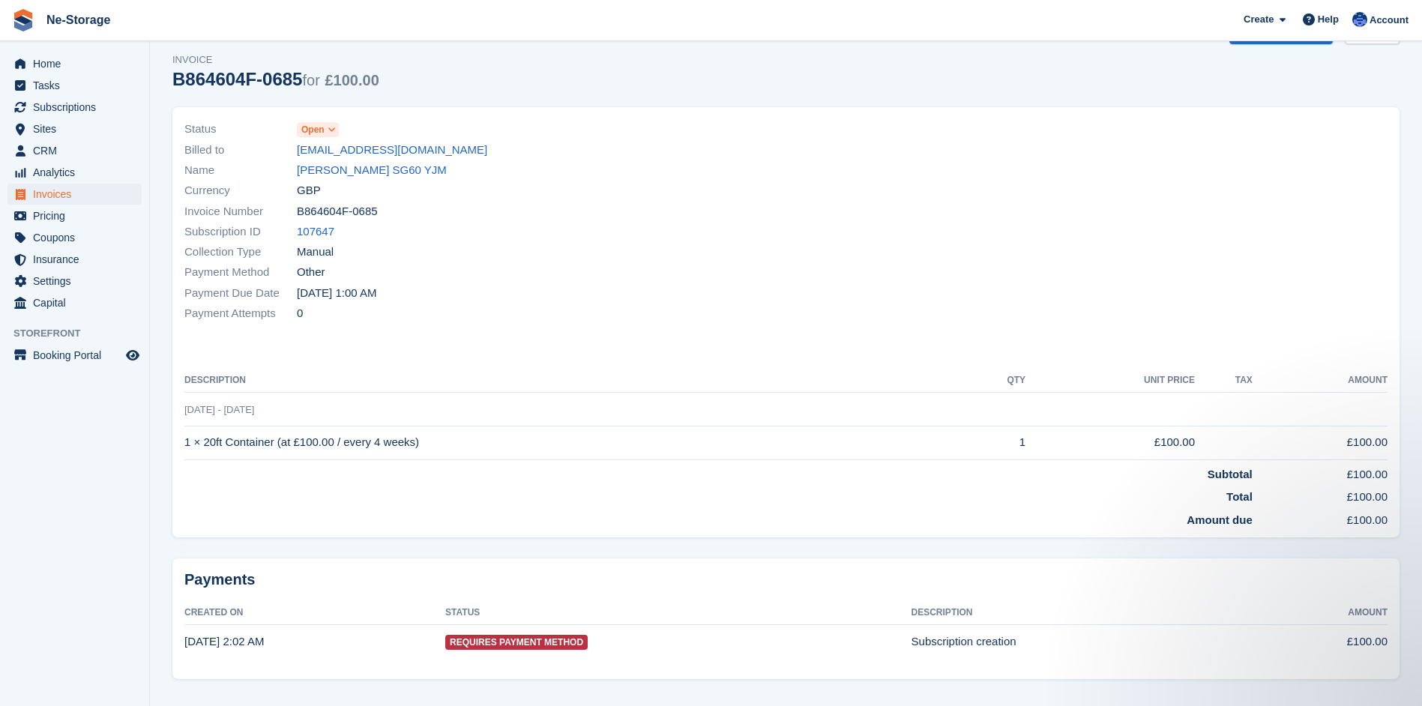
scroll to position [67, 0]
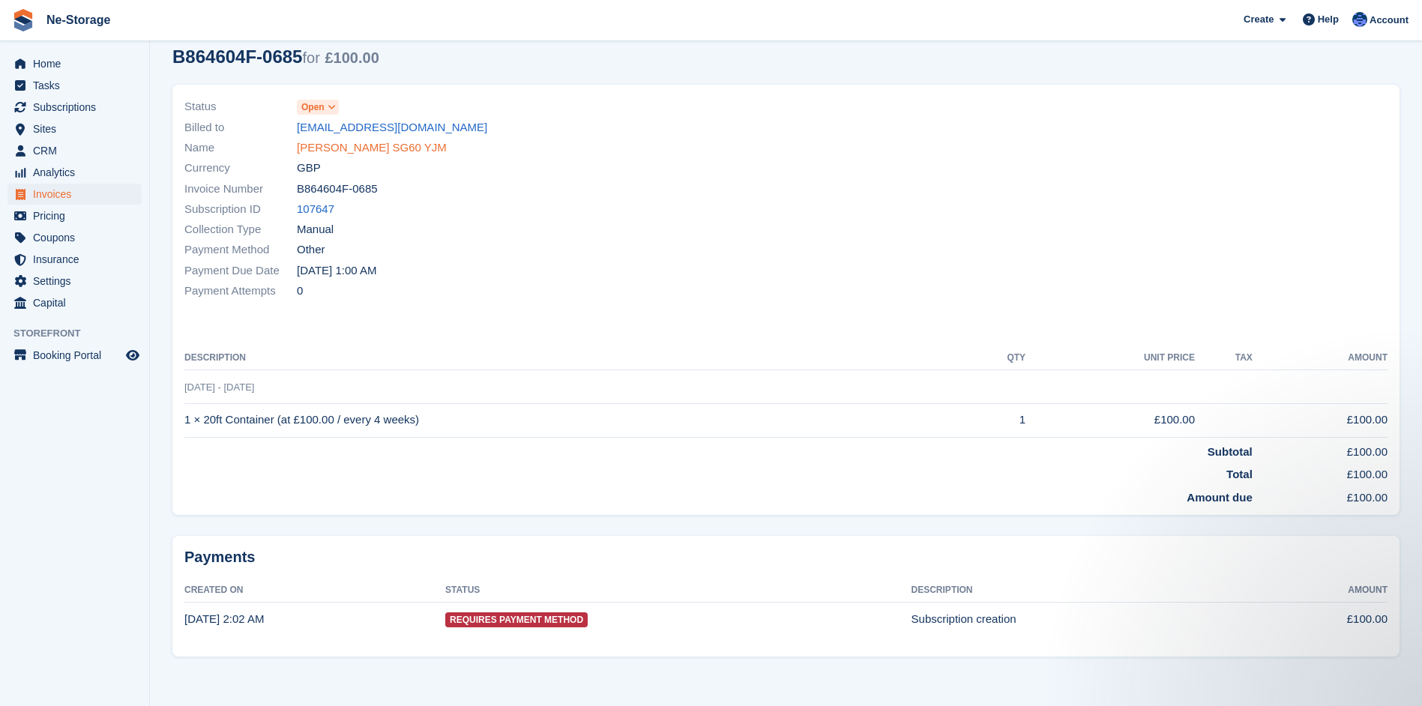
click at [388, 143] on link "[PERSON_NAME] SG60 YJM" at bounding box center [372, 147] width 150 height 17
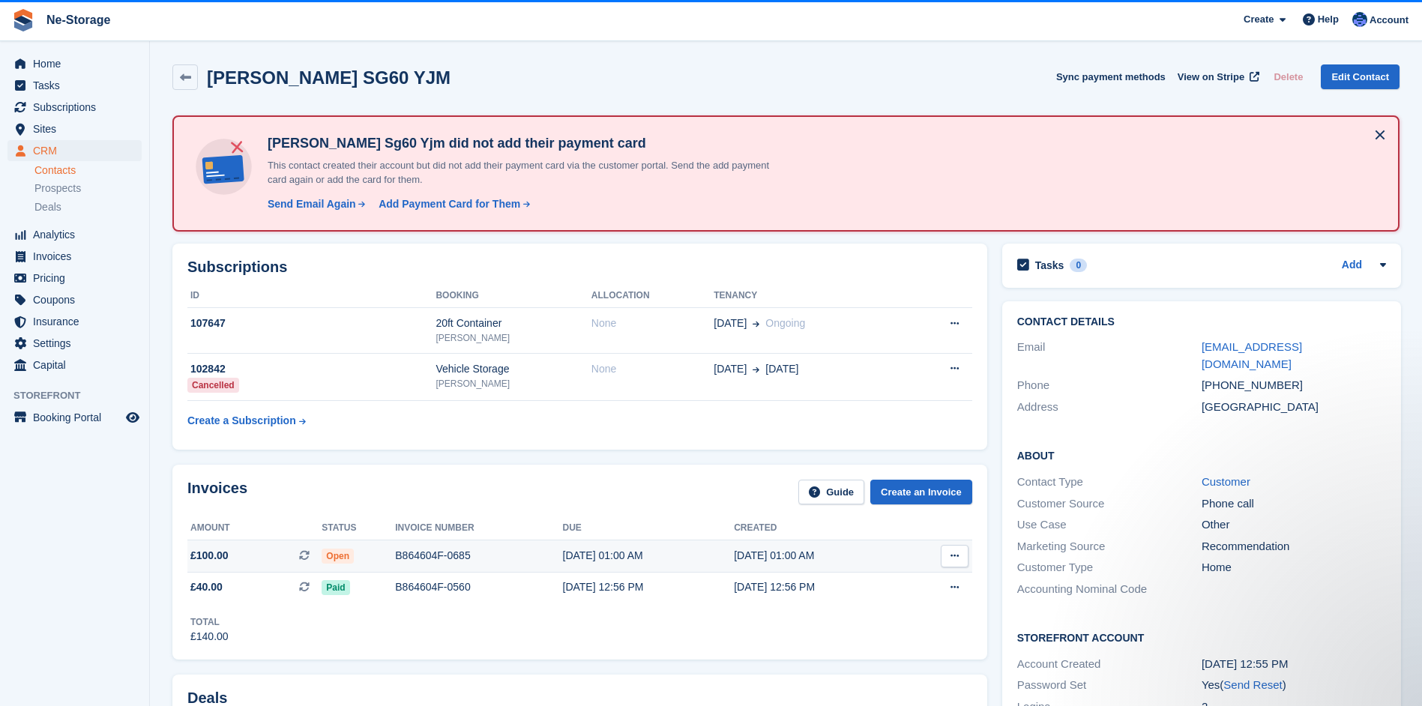
click at [957, 552] on icon at bounding box center [955, 556] width 8 height 10
click at [953, 549] on button at bounding box center [955, 556] width 28 height 22
click at [416, 550] on div "B864604F-0685" at bounding box center [478, 556] width 167 height 16
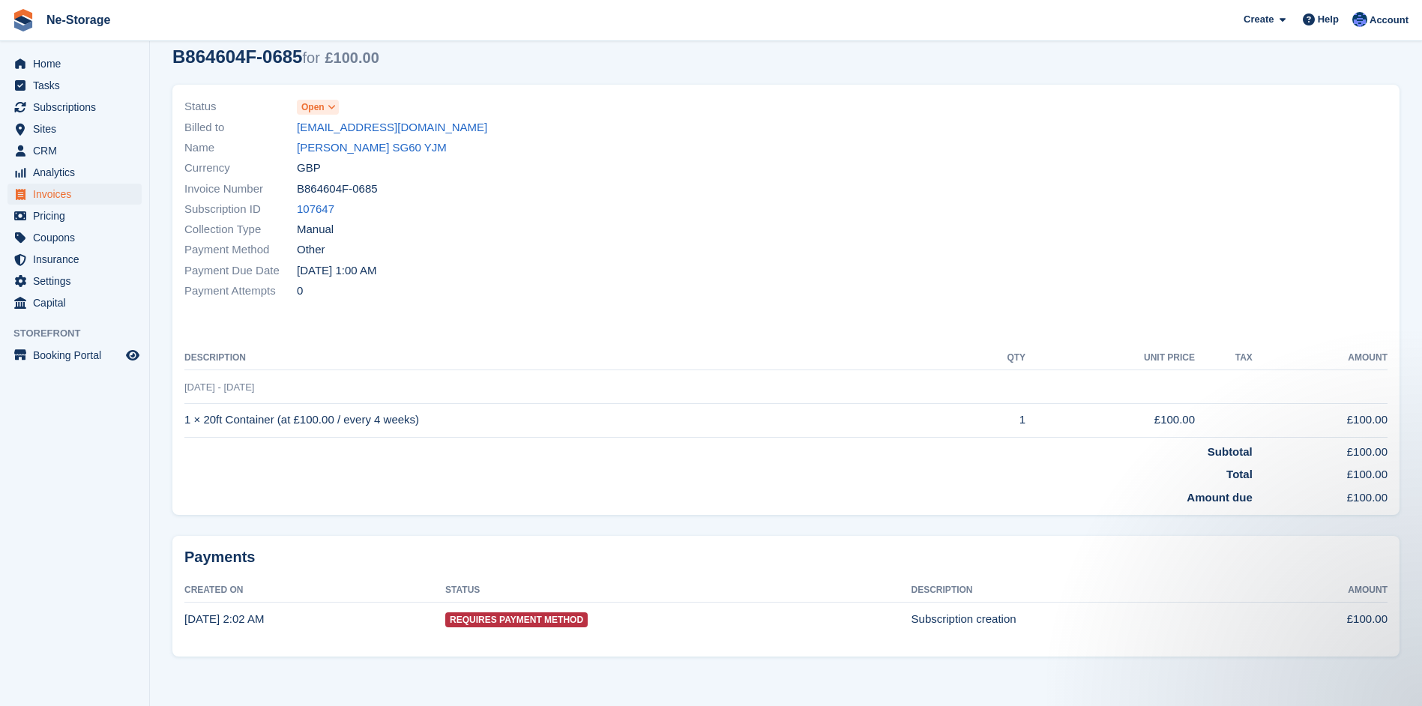
click at [327, 104] on span at bounding box center [332, 107] width 12 height 12
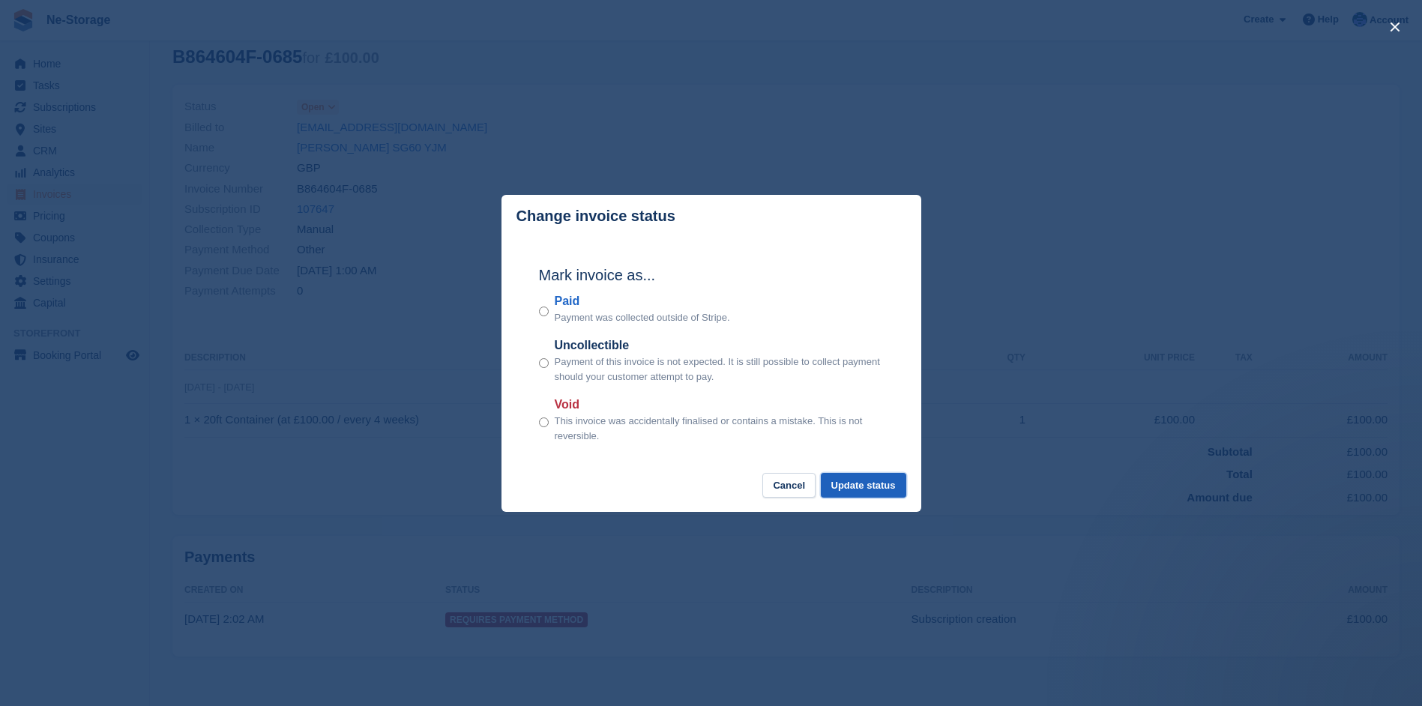
click at [870, 487] on button "Update status" at bounding box center [863, 485] width 85 height 25
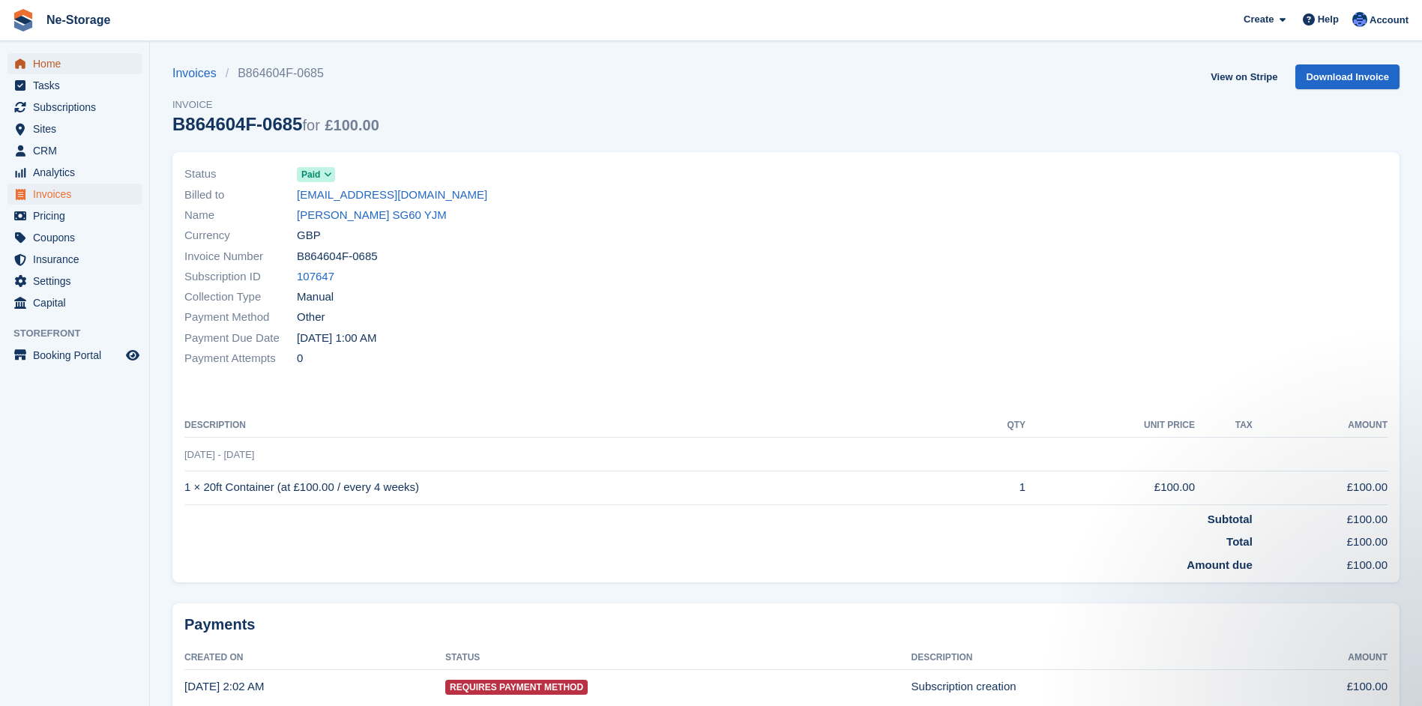
click at [51, 62] on span "Home" at bounding box center [78, 63] width 90 height 21
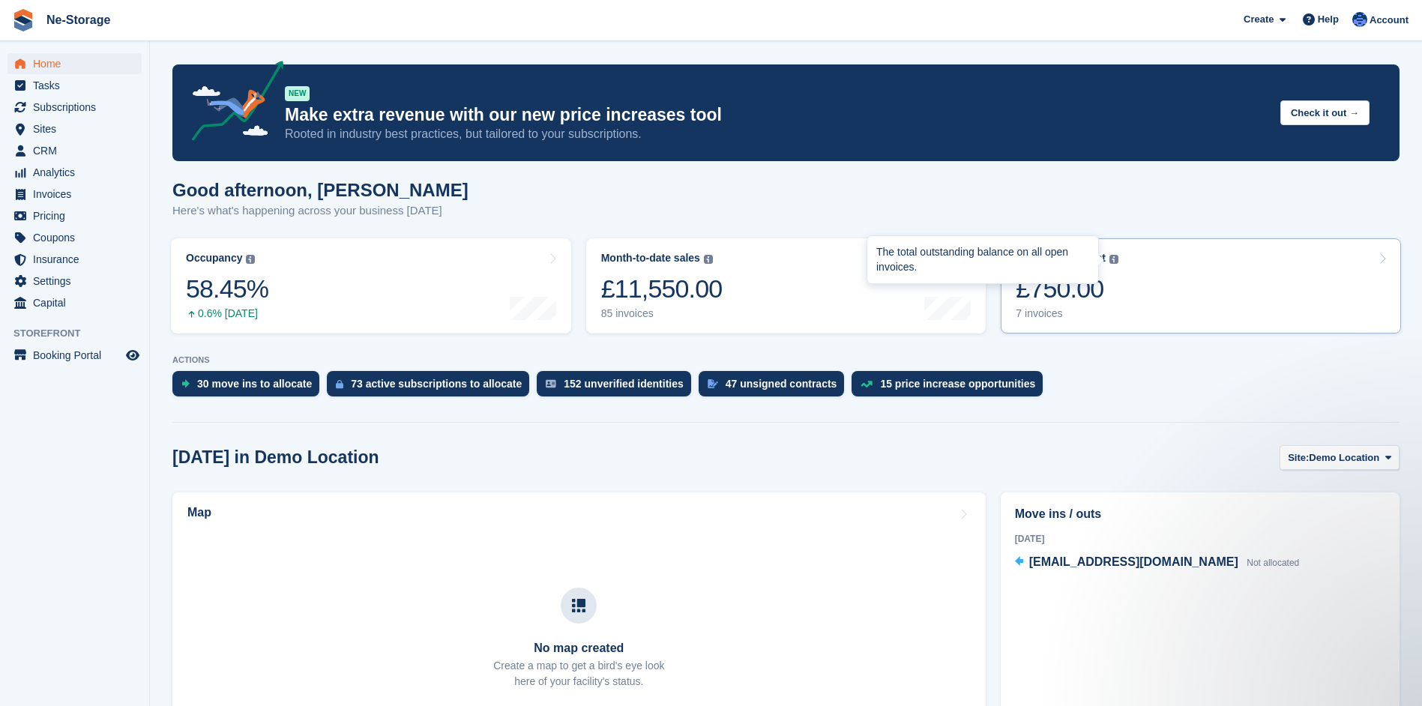
click at [1055, 287] on div "£750.00" at bounding box center [1067, 289] width 103 height 31
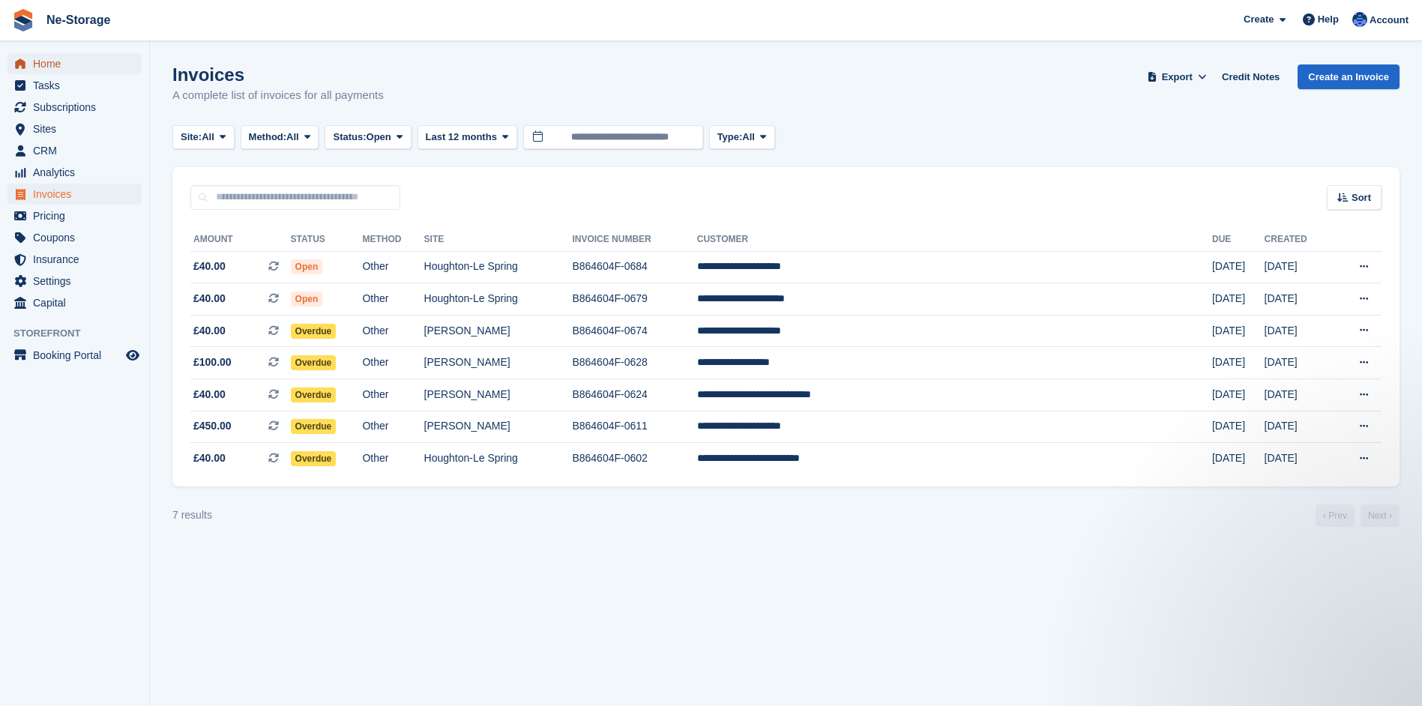
click at [63, 61] on span "Home" at bounding box center [78, 63] width 90 height 21
